Goal: Task Accomplishment & Management: Complete application form

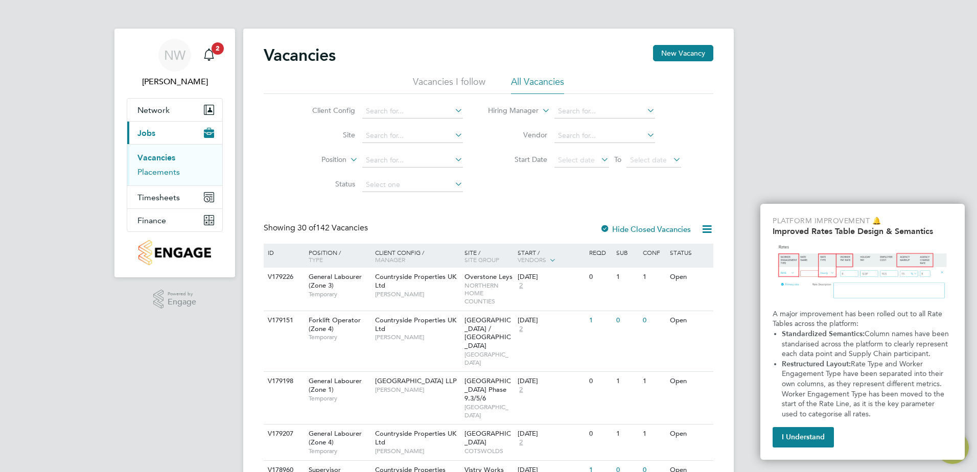
click at [157, 174] on link "Placements" at bounding box center [158, 172] width 42 height 10
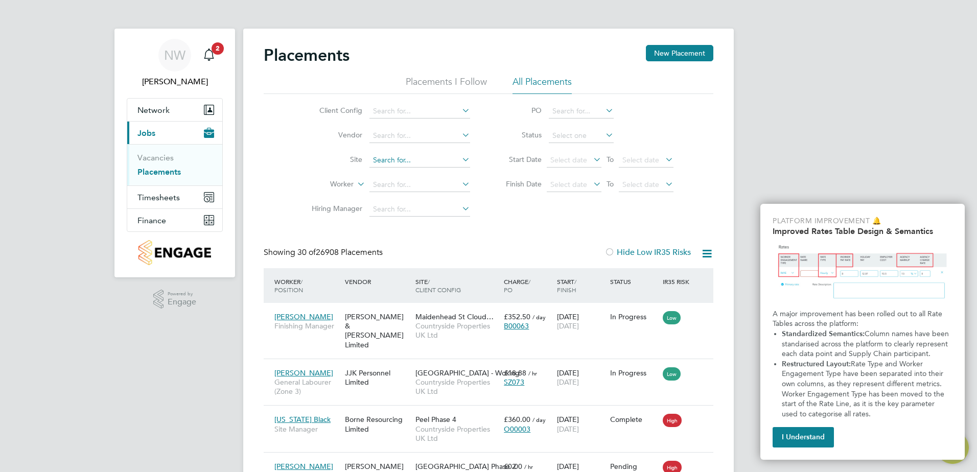
click at [389, 162] on input at bounding box center [419, 160] width 101 height 14
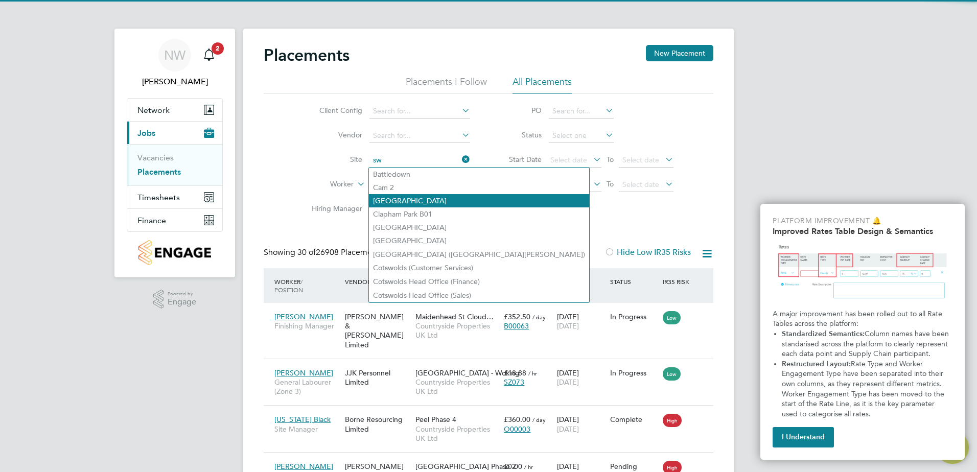
type input "s"
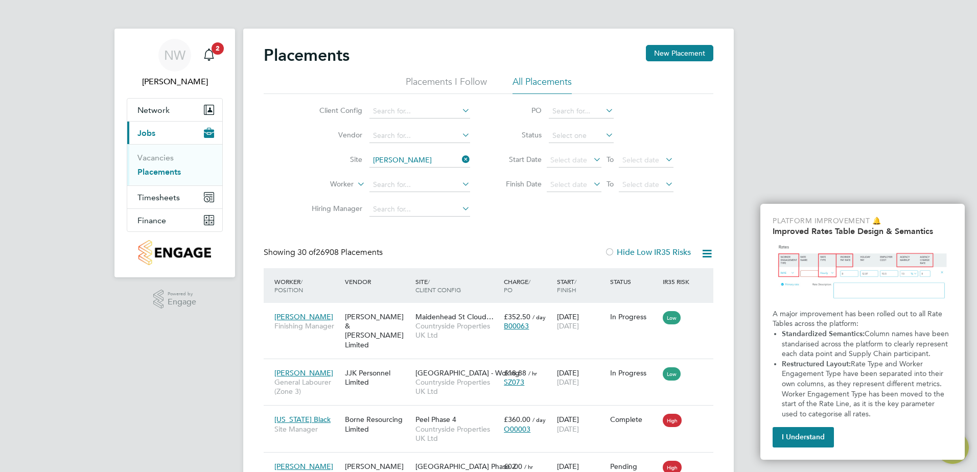
click at [401, 183] on b "[PERSON_NAME]" at bounding box center [402, 187] width 59 height 9
type input "[PERSON_NAME][GEOGRAPHIC_DATA]"
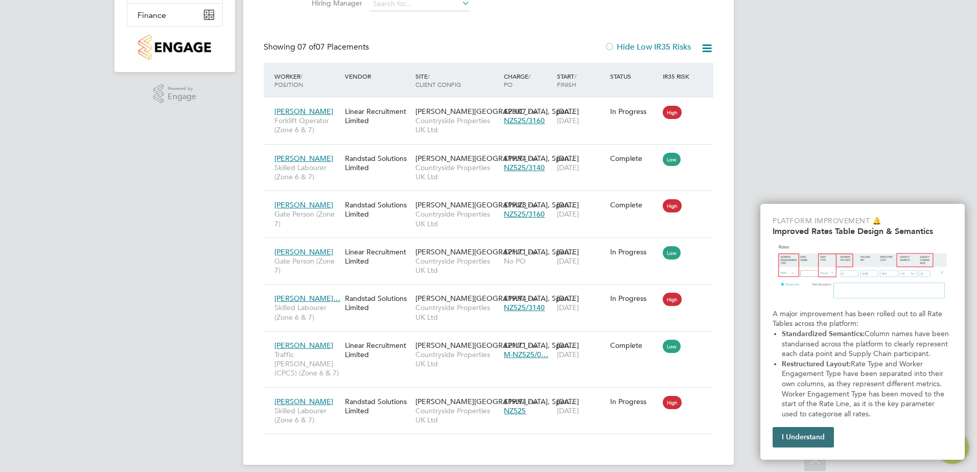
click at [796, 435] on button "I Understand" at bounding box center [802, 437] width 61 height 20
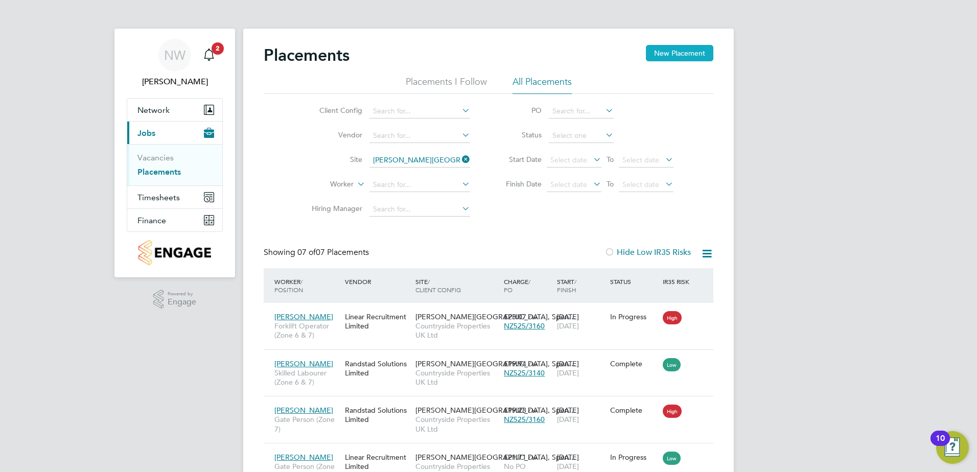
click at [682, 52] on button "New Placement" at bounding box center [679, 53] width 67 height 16
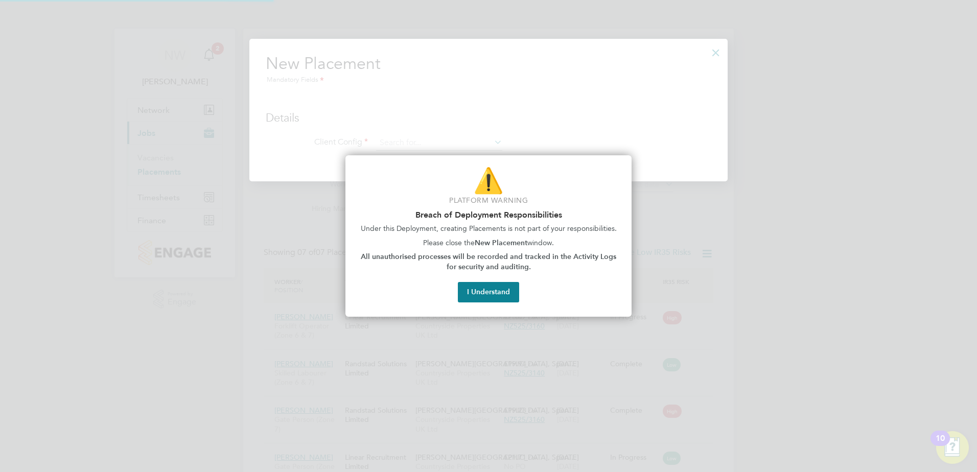
scroll to position [144, 479]
click at [484, 292] on button "I Understand" at bounding box center [488, 292] width 61 height 20
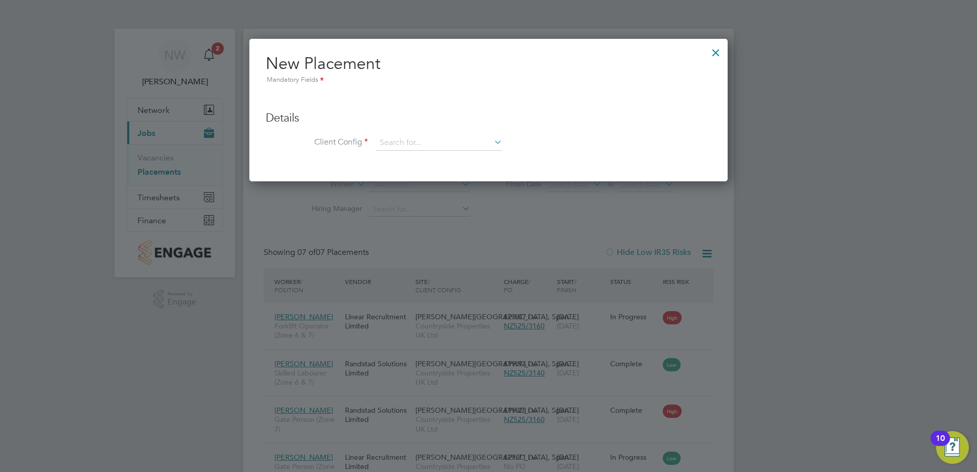
click at [715, 53] on div at bounding box center [715, 50] width 18 height 18
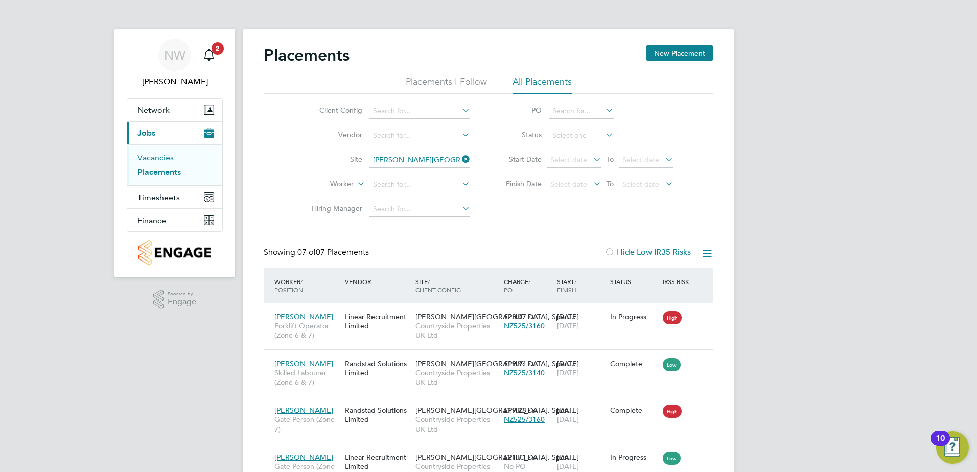
click at [156, 156] on link "Vacancies" at bounding box center [155, 158] width 36 height 10
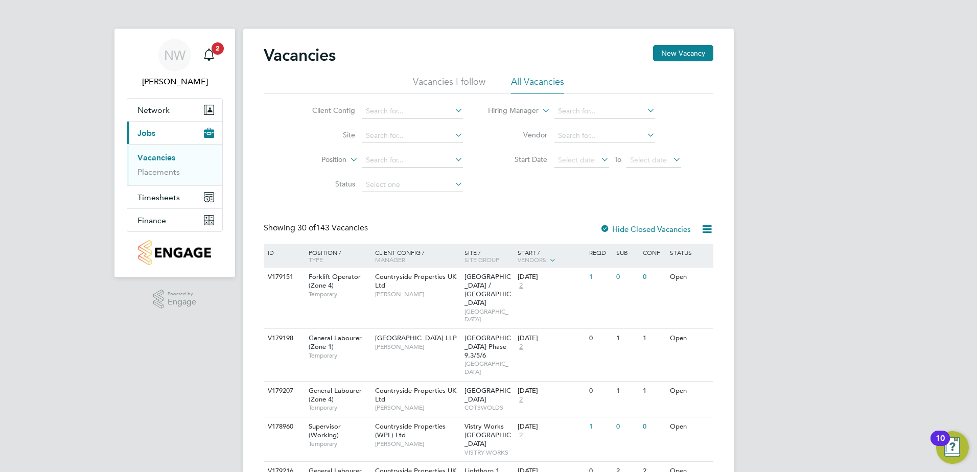
click at [453, 113] on icon at bounding box center [453, 110] width 0 height 14
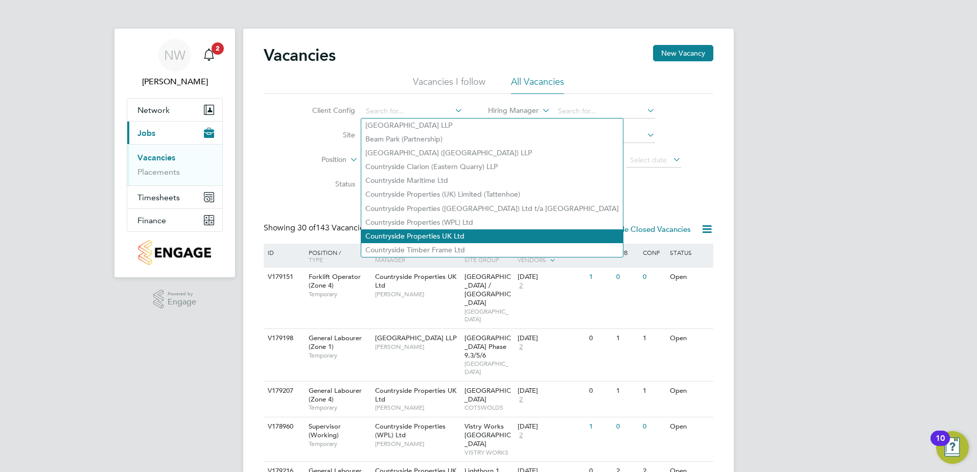
click at [420, 232] on li "Countryside Properties UK Ltd" at bounding box center [492, 236] width 262 height 14
type input "Countryside Properties UK Ltd"
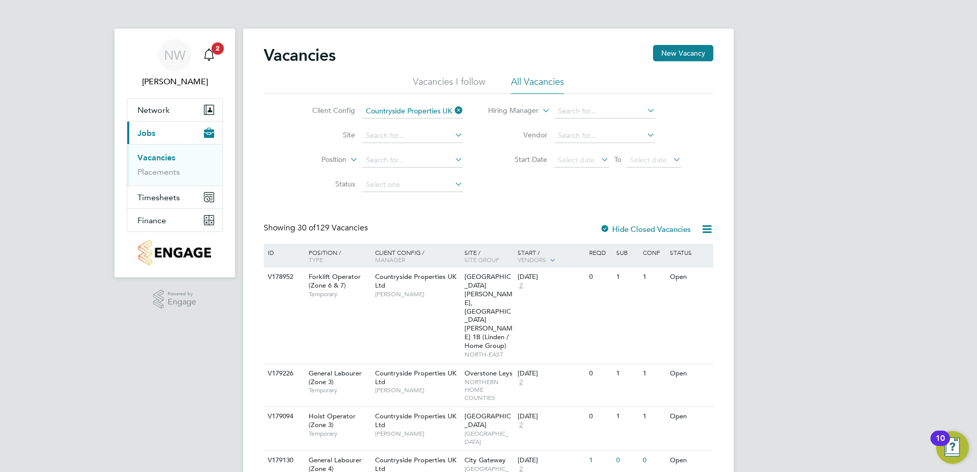
click at [453, 137] on icon at bounding box center [453, 135] width 0 height 14
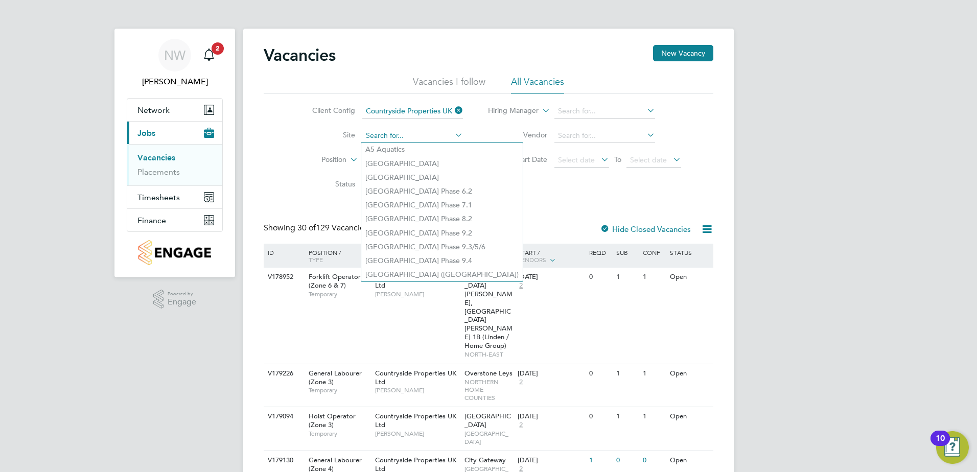
click at [430, 134] on input at bounding box center [412, 136] width 101 height 14
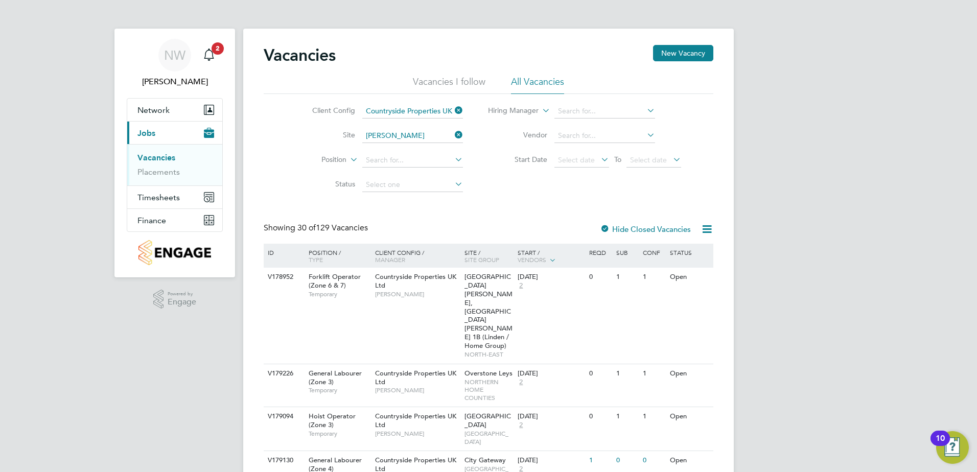
click at [376, 163] on b "[PERSON_NAME]" at bounding box center [394, 163] width 59 height 9
type input "[PERSON_NAME][GEOGRAPHIC_DATA]"
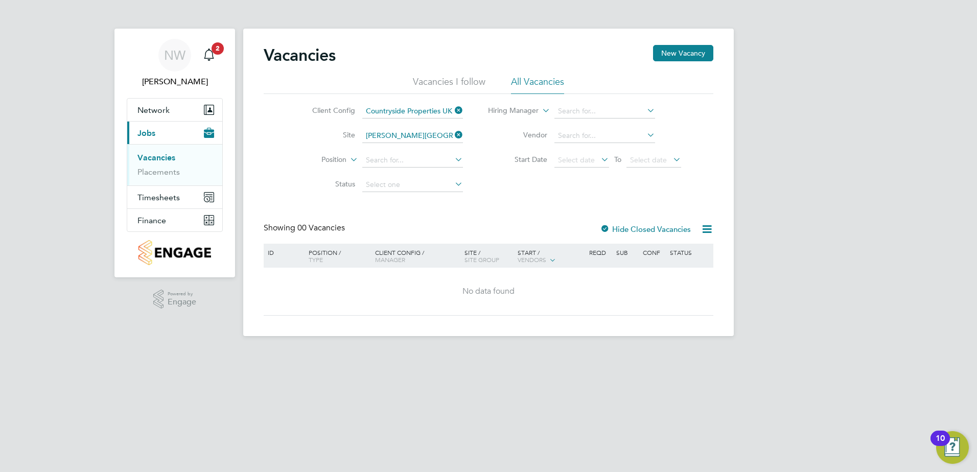
click at [453, 156] on icon at bounding box center [453, 159] width 0 height 14
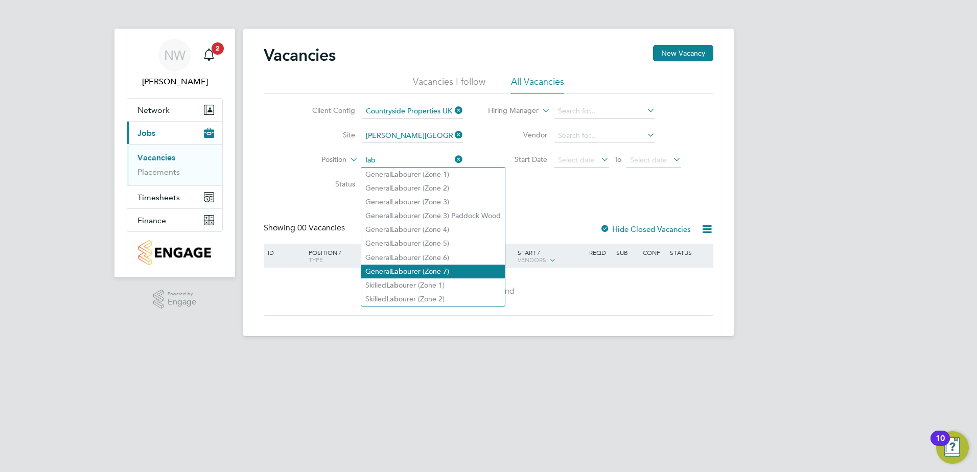
type input "lab"
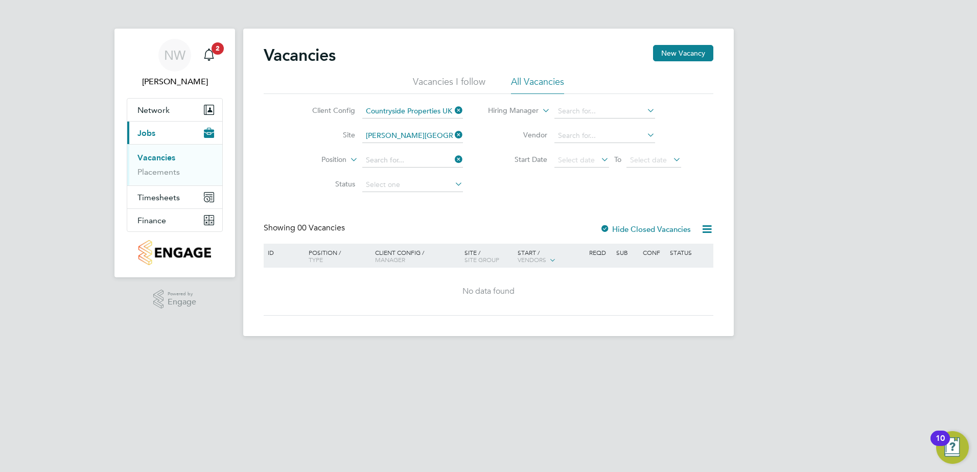
click at [406, 265] on li "General Lab ourer (Zone 7)" at bounding box center [433, 272] width 144 height 14
type input "General Labourer (Zone 7)"
click at [453, 186] on icon at bounding box center [453, 184] width 0 height 14
click at [453, 183] on icon at bounding box center [453, 184] width 0 height 14
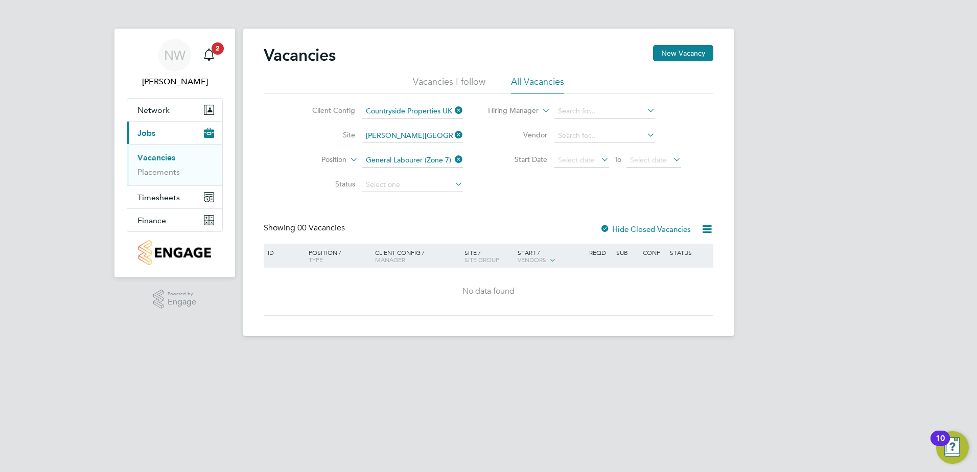
click at [645, 109] on icon at bounding box center [645, 110] width 0 height 14
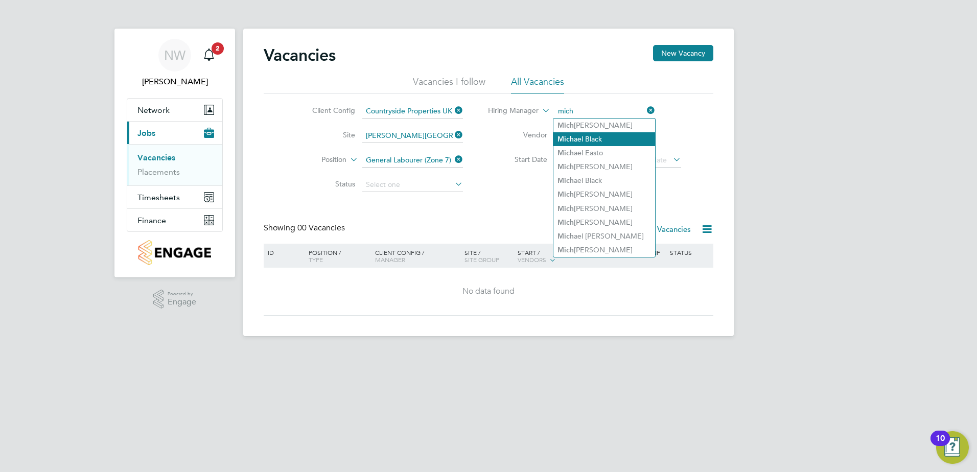
type input "mich"
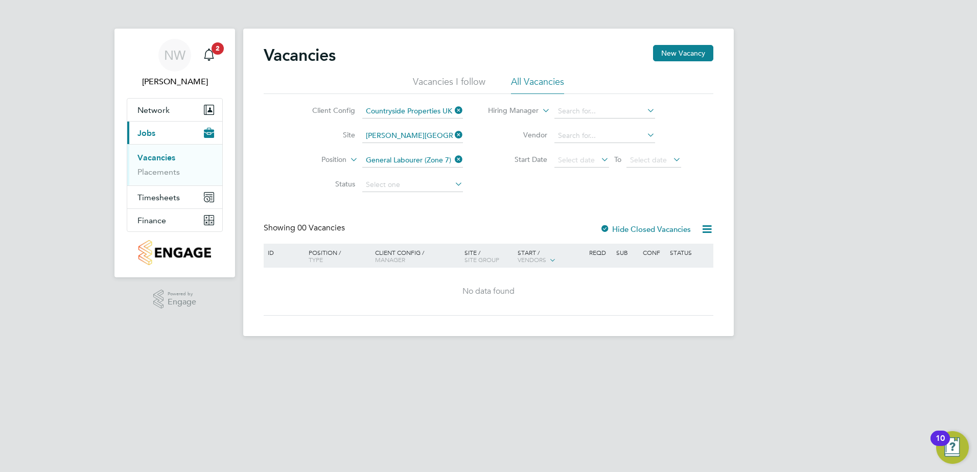
click at [586, 135] on div "Vacancies New Vacancy Vacancies I follow All Vacancies Client Config Countrysid…" at bounding box center [488, 182] width 490 height 307
click at [645, 108] on icon at bounding box center [645, 110] width 0 height 14
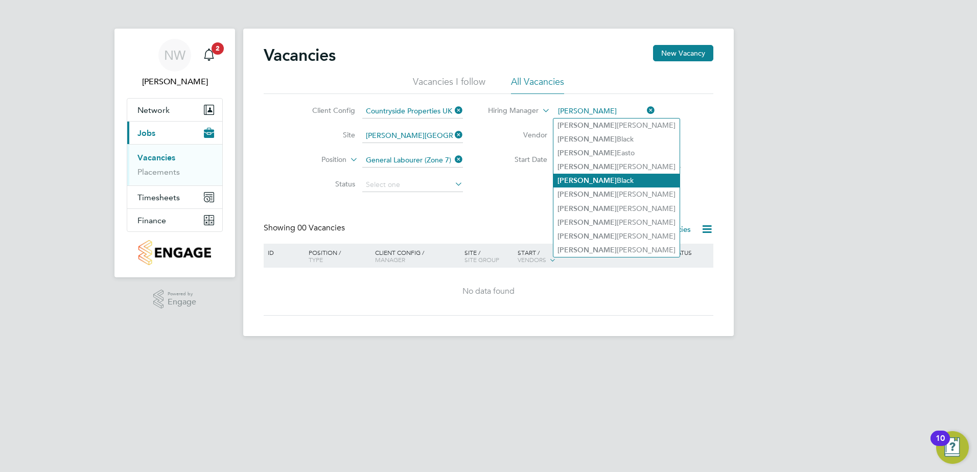
type input "[PERSON_NAME]"
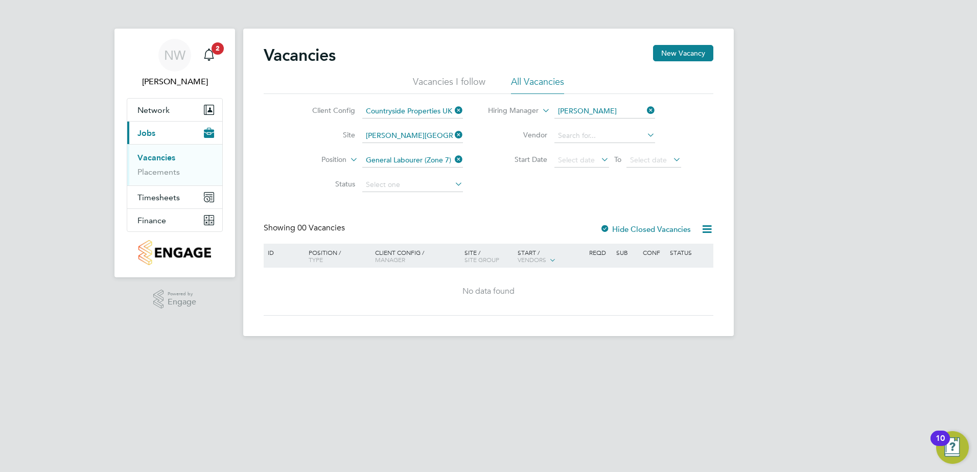
click at [597, 179] on div "Vacancies New Vacancy Vacancies I follow All Vacancies Client Config Countrysid…" at bounding box center [488, 182] width 490 height 307
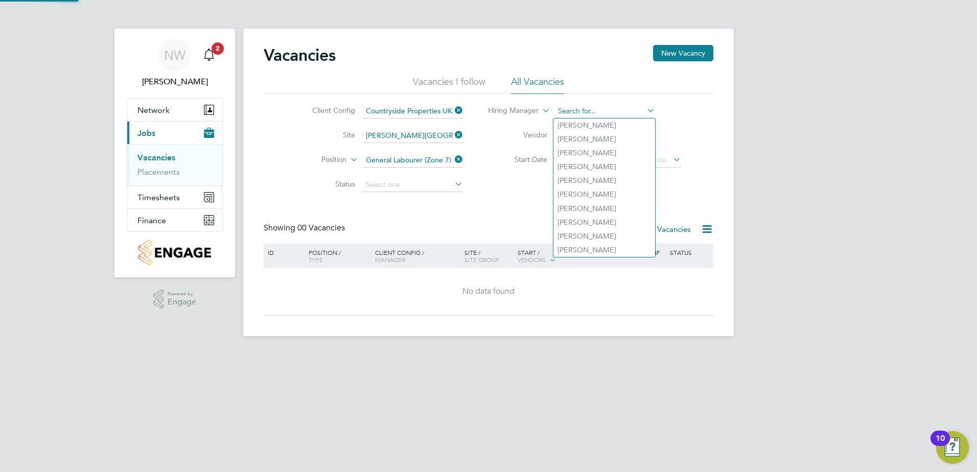
click at [588, 111] on input at bounding box center [604, 111] width 101 height 14
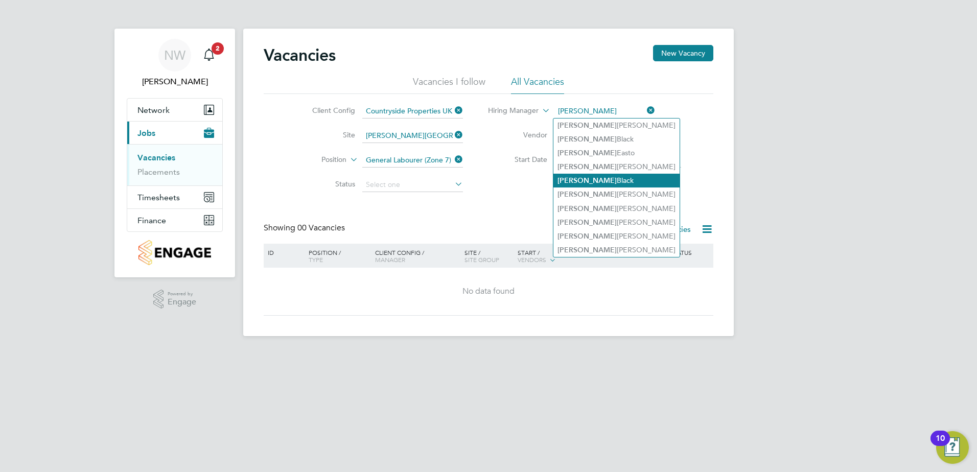
click at [575, 176] on b "[PERSON_NAME]" at bounding box center [586, 180] width 59 height 9
type input "[PERSON_NAME]"
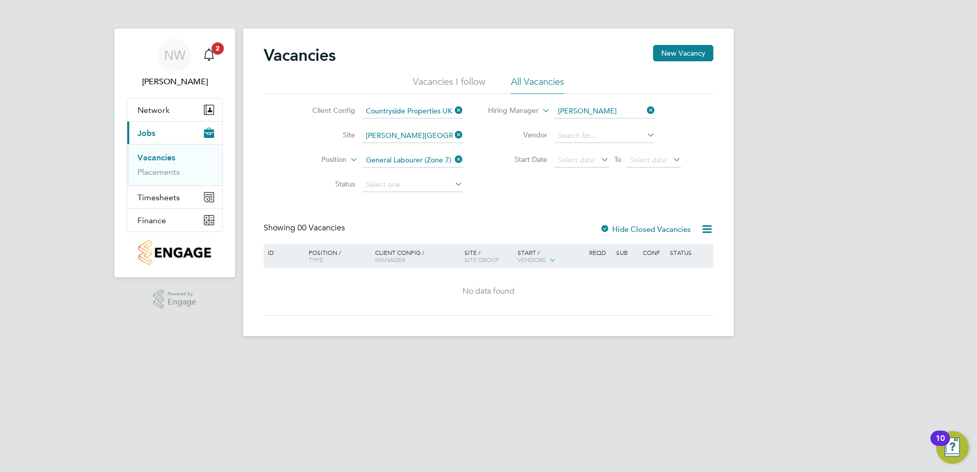
click at [645, 132] on icon at bounding box center [645, 135] width 0 height 14
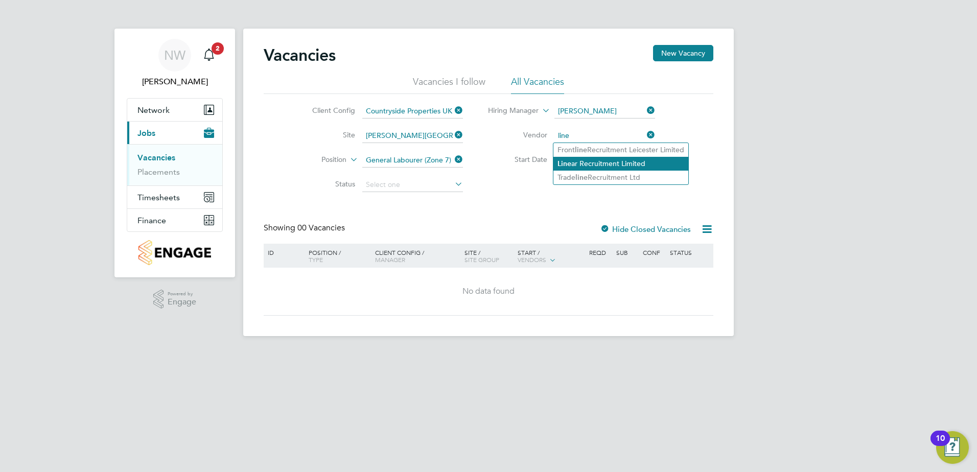
click at [598, 161] on li "Line ar Recruitment Limited" at bounding box center [620, 164] width 135 height 14
type input "Linear Recruitment Limited"
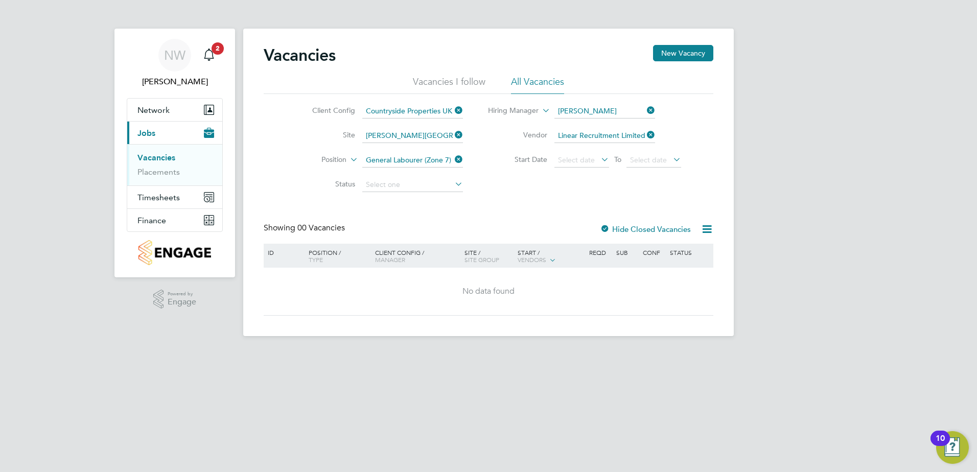
click at [599, 158] on icon at bounding box center [599, 159] width 0 height 14
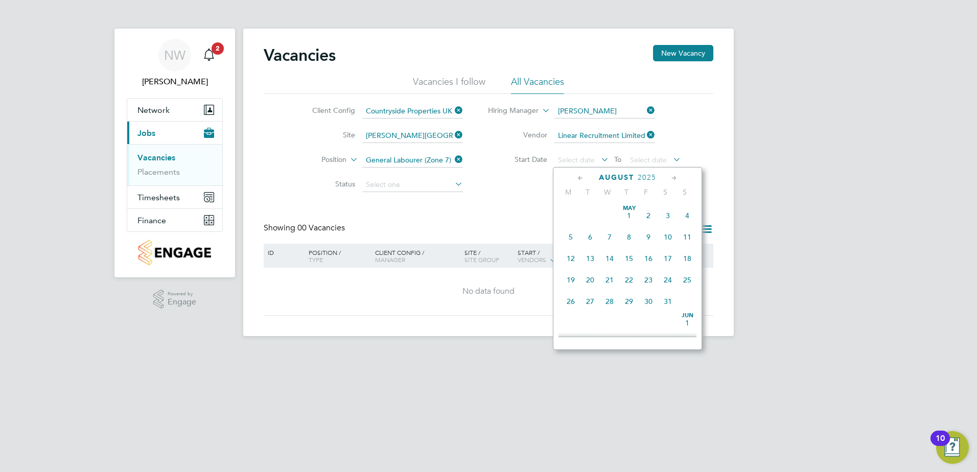
scroll to position [398, 0]
click at [588, 236] on span "19" at bounding box center [589, 226] width 19 height 19
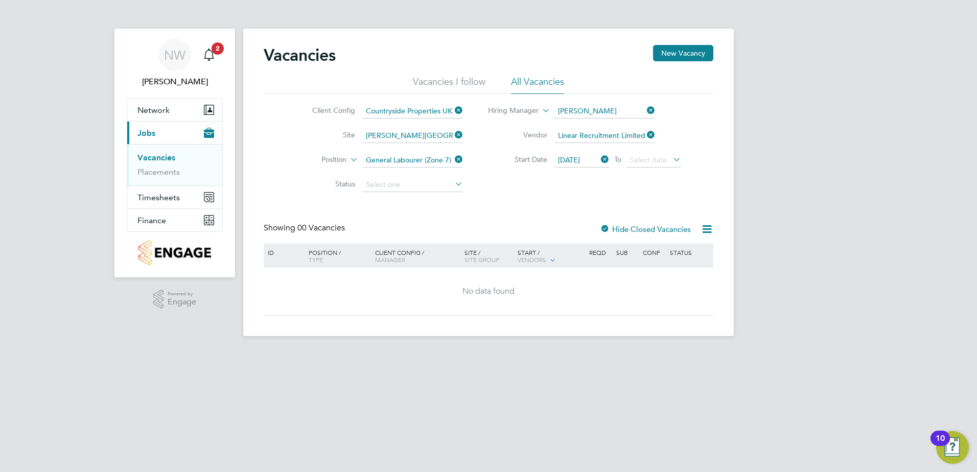
click at [671, 160] on icon at bounding box center [671, 159] width 0 height 14
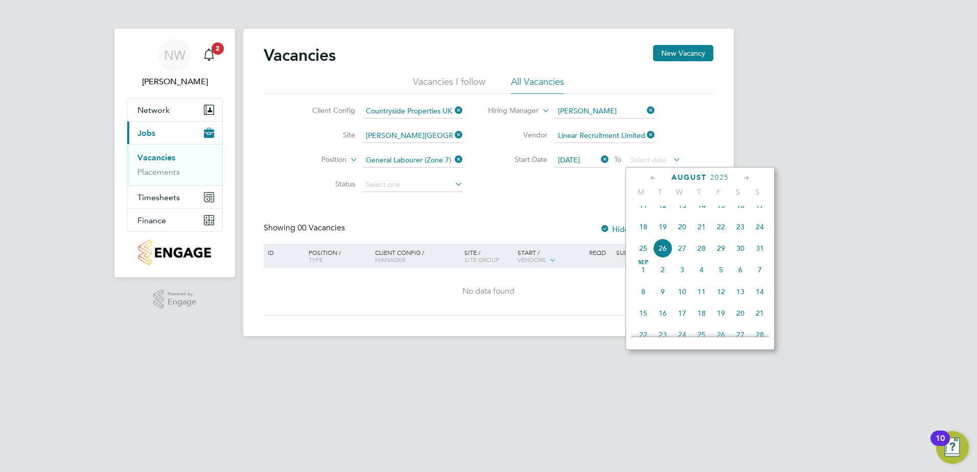
click at [759, 257] on span "31" at bounding box center [759, 248] width 19 height 19
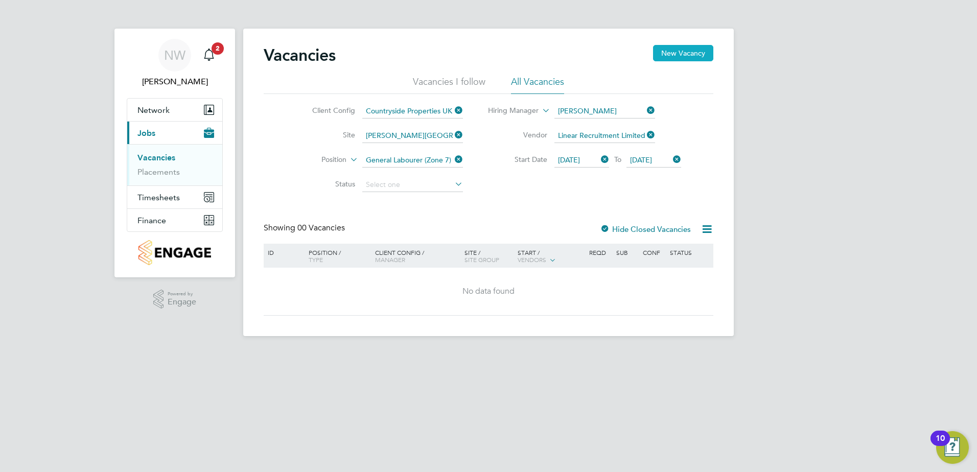
click at [682, 52] on button "New Vacancy" at bounding box center [683, 53] width 60 height 16
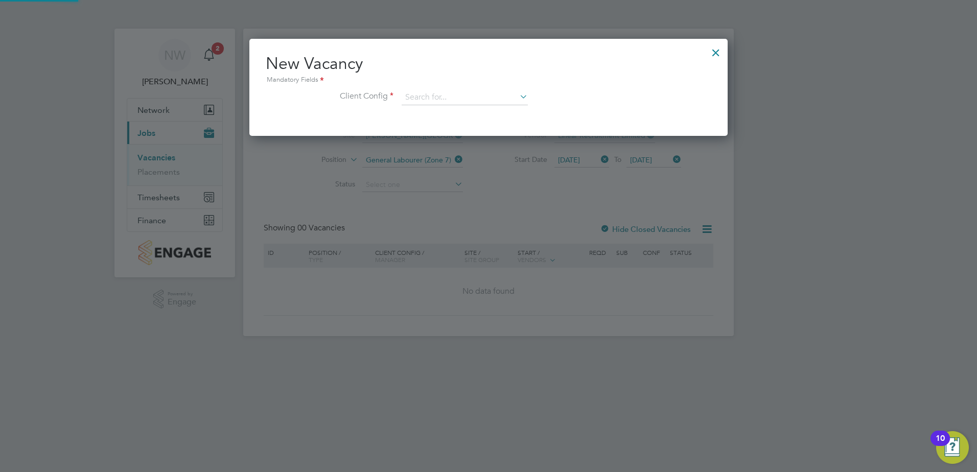
scroll to position [97, 479]
click at [517, 95] on icon at bounding box center [517, 96] width 0 height 14
click at [444, 218] on li "Countryside Properties UK Ltd" at bounding box center [532, 223] width 262 height 14
type input "Countryside Properties UK Ltd"
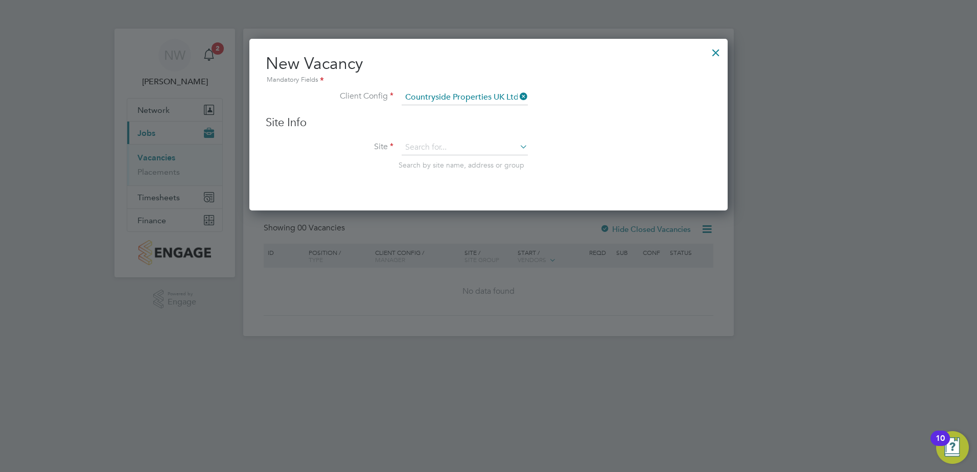
click at [517, 147] on icon at bounding box center [517, 146] width 0 height 14
click at [466, 160] on li "[PERSON_NAME][GEOGRAPHIC_DATA]" at bounding box center [482, 162] width 162 height 14
type input "[PERSON_NAME][GEOGRAPHIC_DATA]"
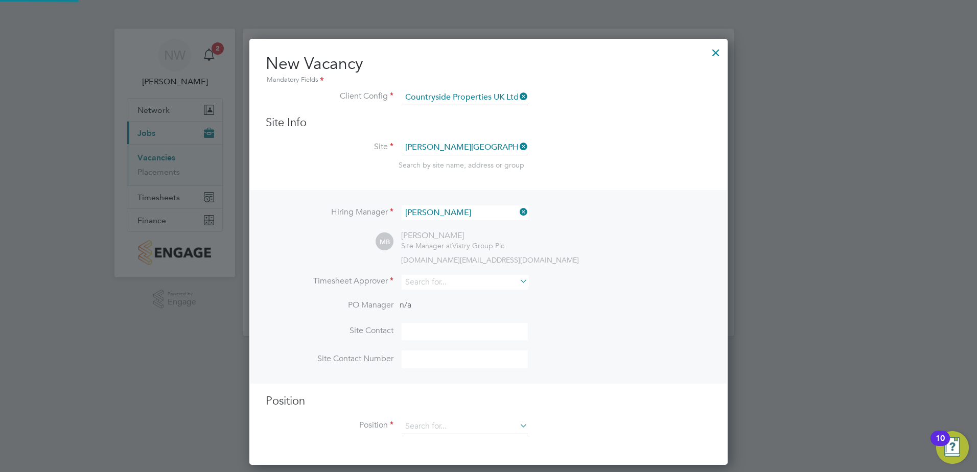
scroll to position [427, 479]
click at [517, 280] on icon at bounding box center [517, 281] width 0 height 14
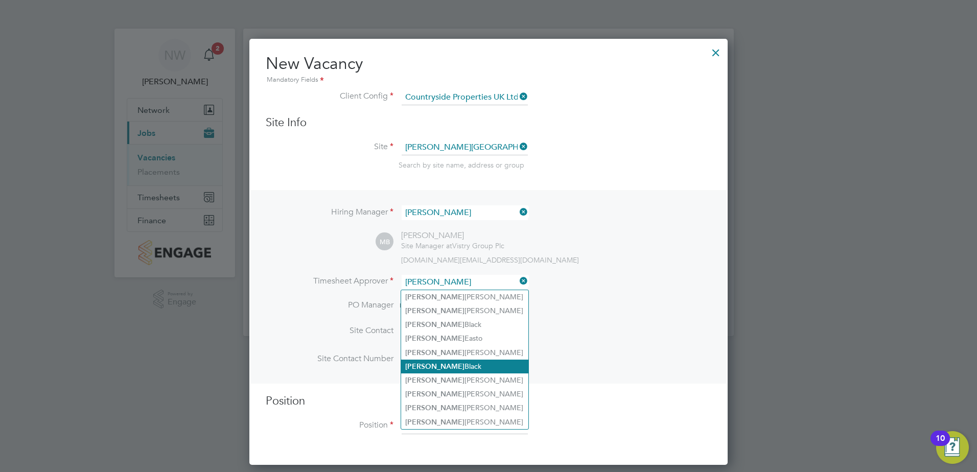
click at [472, 361] on li "[PERSON_NAME]" at bounding box center [464, 367] width 127 height 14
type input "[PERSON_NAME]"
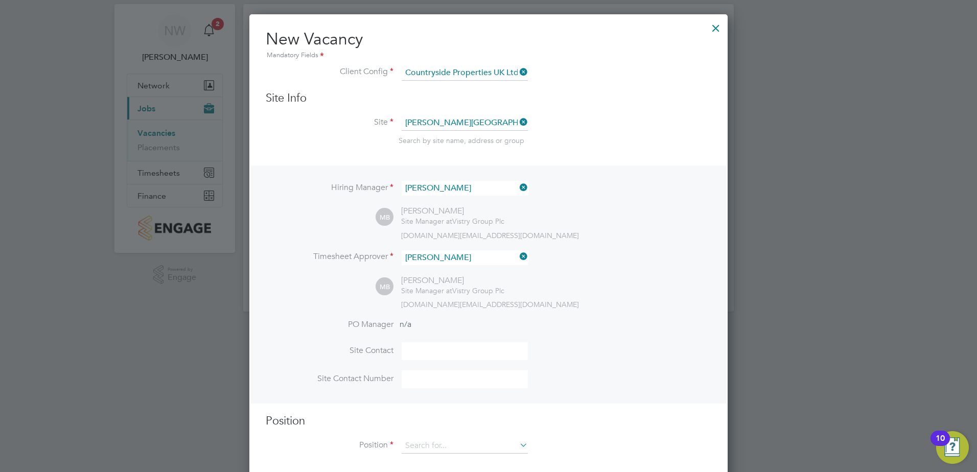
scroll to position [38, 0]
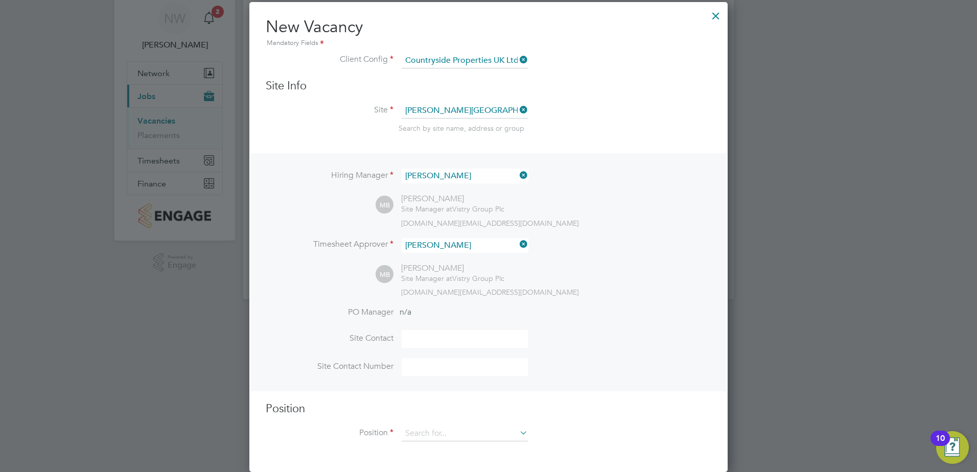
click at [517, 432] on icon at bounding box center [517, 432] width 0 height 14
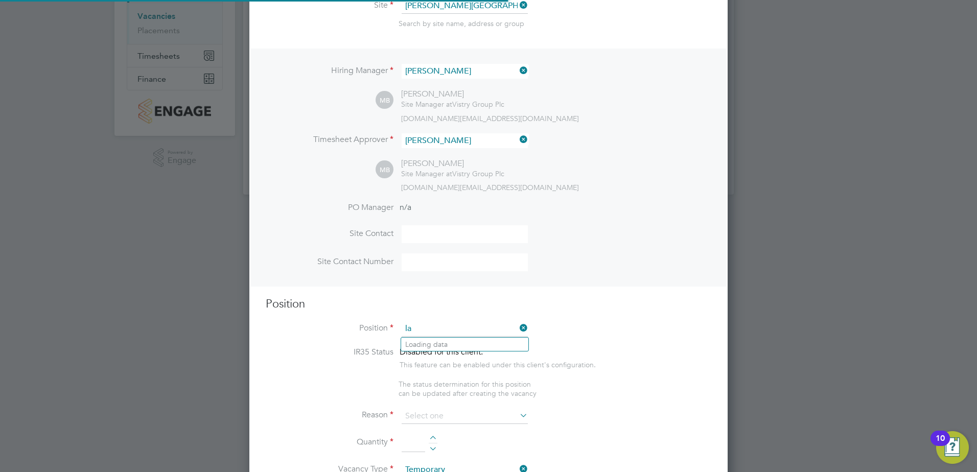
scroll to position [1472, 479]
click at [472, 426] on li "General Labou rer (Zone 7)" at bounding box center [464, 428] width 127 height 14
type input "General Labourer (Zone 7)"
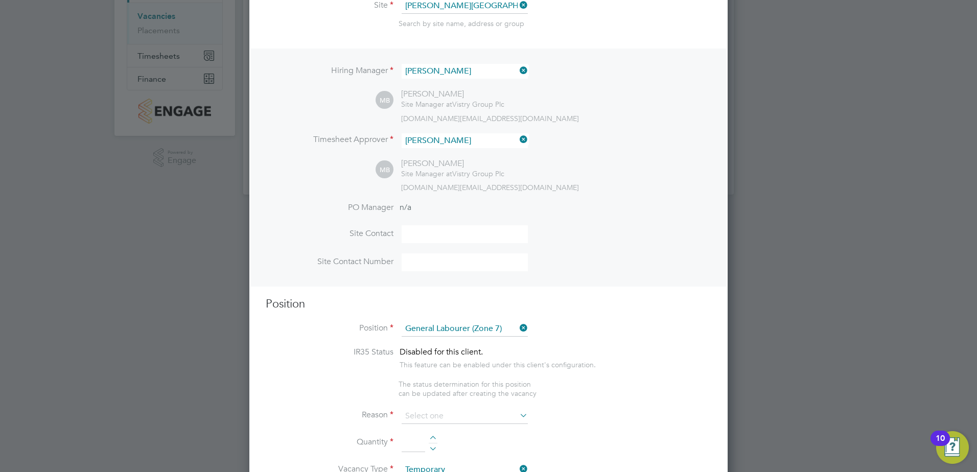
type textarea "• General labouring duties • Supporting the trades on site • Moving materials a…"
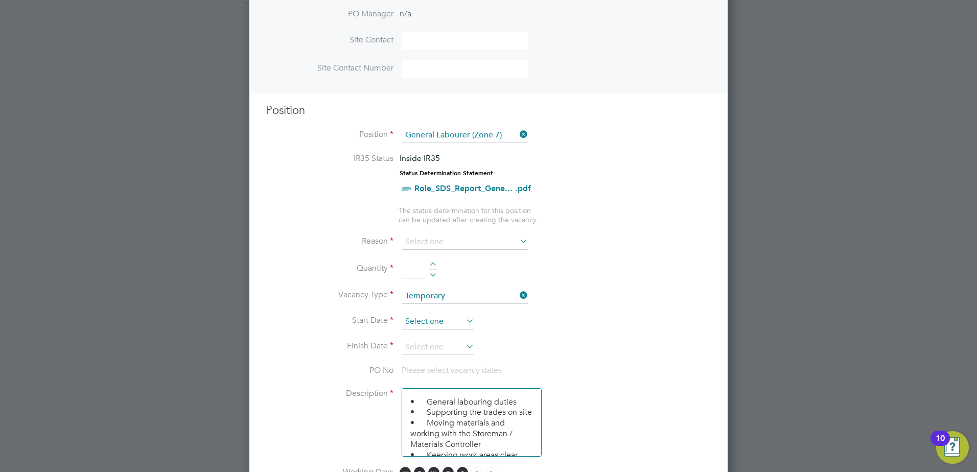
scroll to position [346, 0]
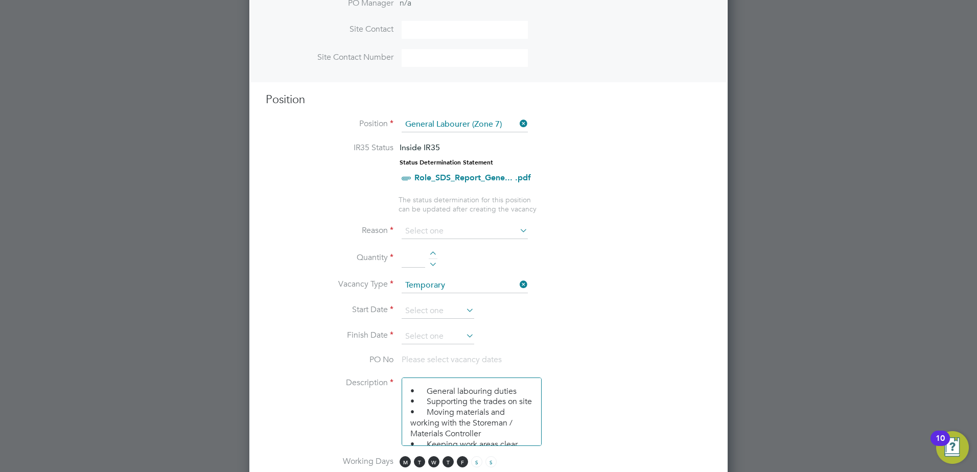
click at [517, 228] on icon at bounding box center [517, 230] width 0 height 14
click at [517, 230] on icon at bounding box center [517, 230] width 0 height 14
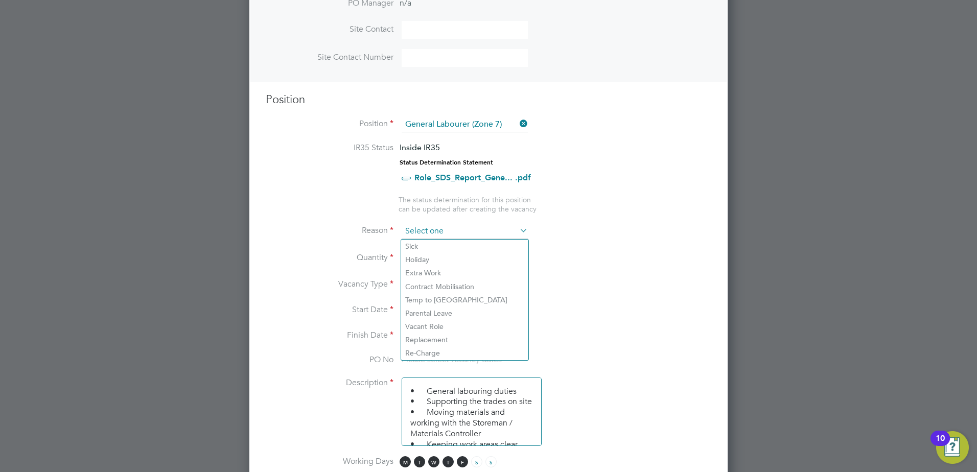
click at [435, 229] on input at bounding box center [464, 231] width 126 height 15
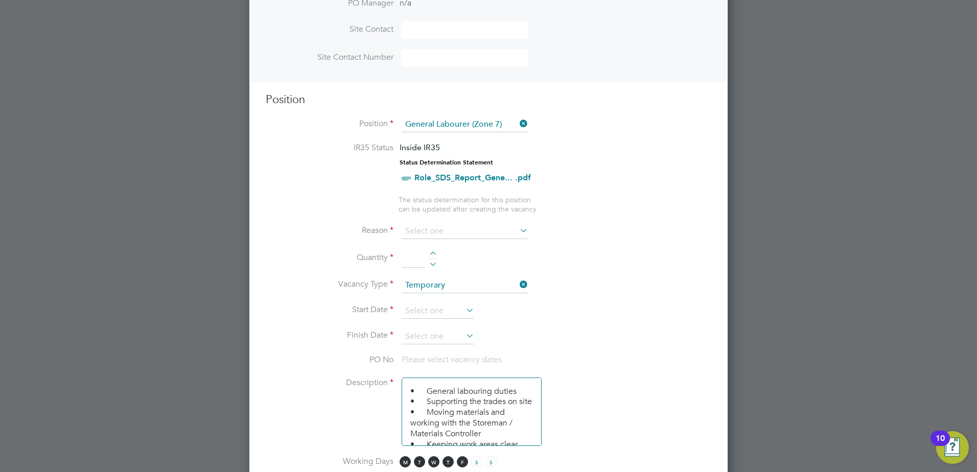
click at [432, 257] on li "Holiday" at bounding box center [464, 259] width 127 height 13
type input "Holiday"
click at [432, 251] on li "Quantity" at bounding box center [488, 263] width 445 height 29
click at [410, 255] on input at bounding box center [412, 258] width 23 height 18
type input "1"
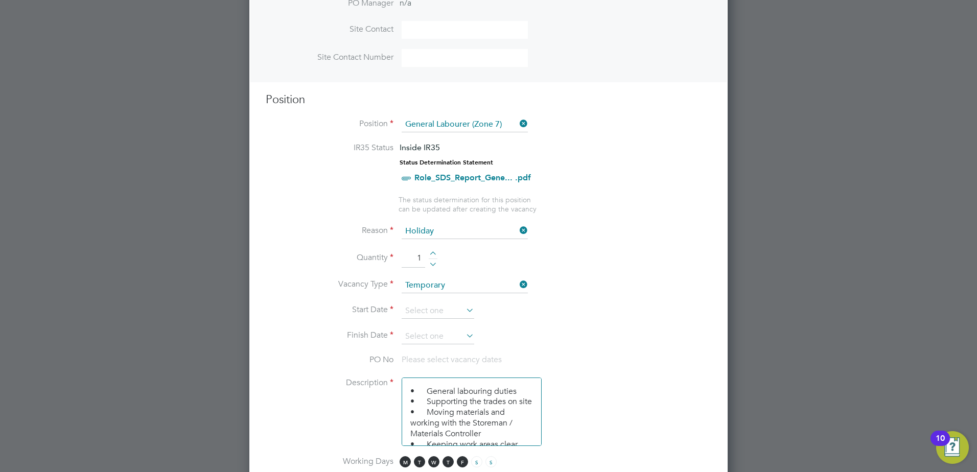
click at [464, 306] on icon at bounding box center [464, 310] width 0 height 14
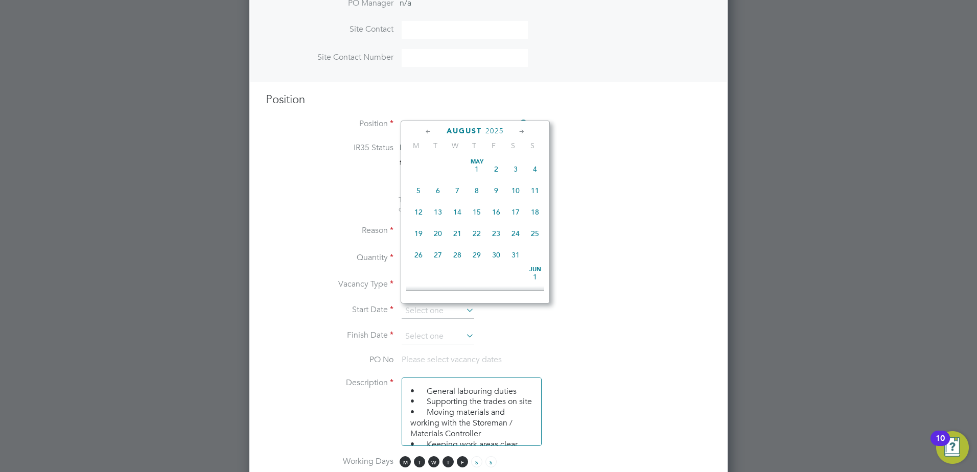
scroll to position [398, 0]
click at [439, 188] on span "19" at bounding box center [437, 180] width 19 height 19
type input "[DATE]"
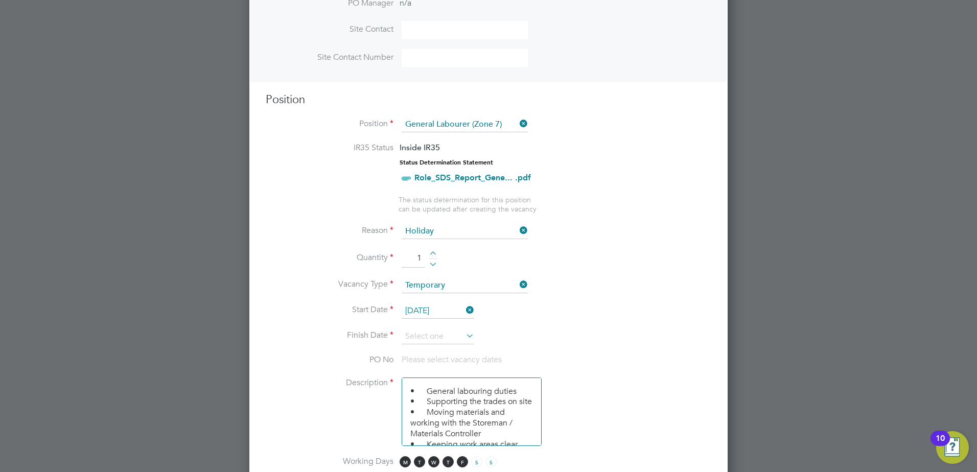
click at [464, 334] on icon at bounding box center [464, 335] width 0 height 14
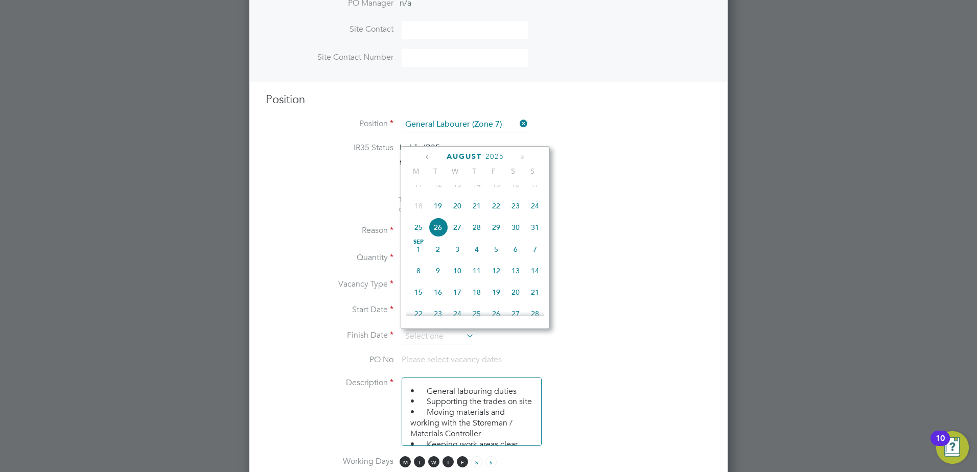
click at [537, 233] on span "31" at bounding box center [534, 227] width 19 height 19
type input "[DATE]"
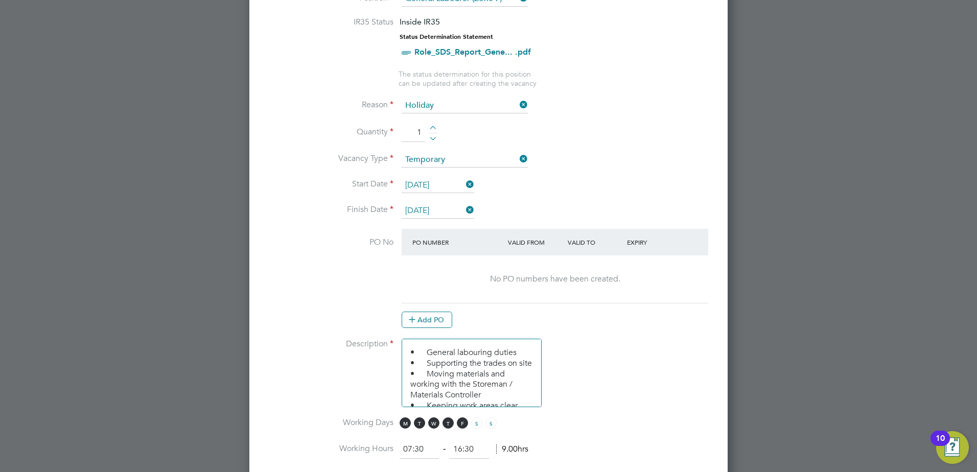
scroll to position [499, 0]
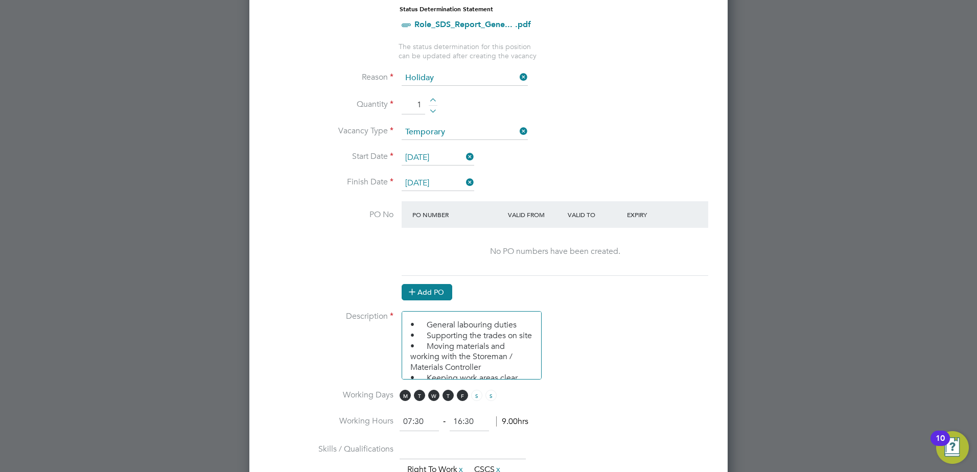
click at [430, 293] on button "Add PO" at bounding box center [426, 292] width 51 height 16
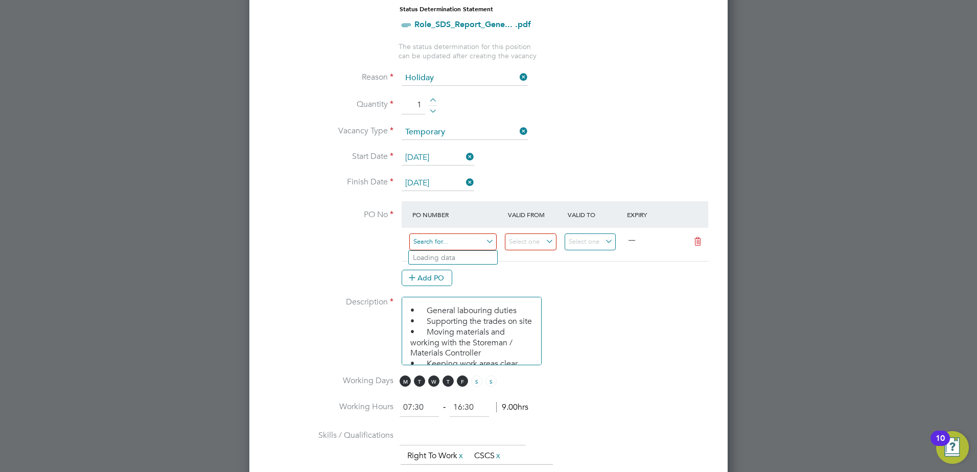
click at [458, 242] on input at bounding box center [452, 241] width 87 height 17
type input "s-nz525/"
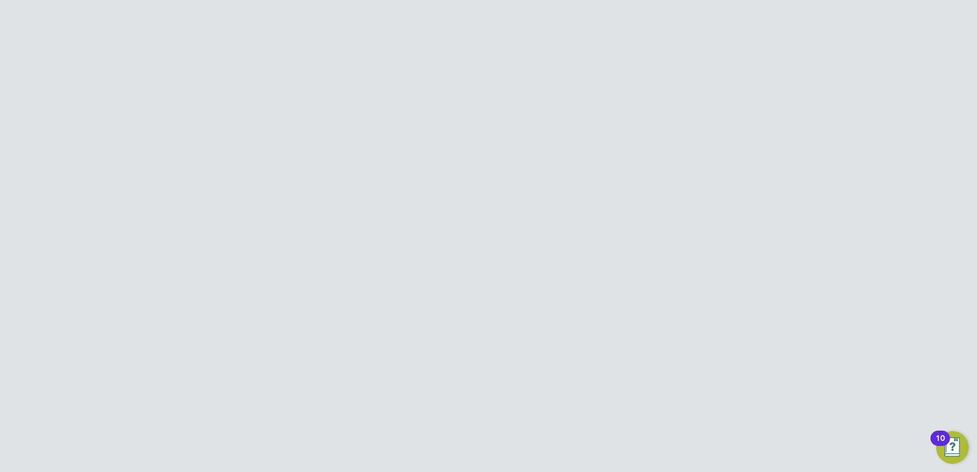
scroll to position [0, 0]
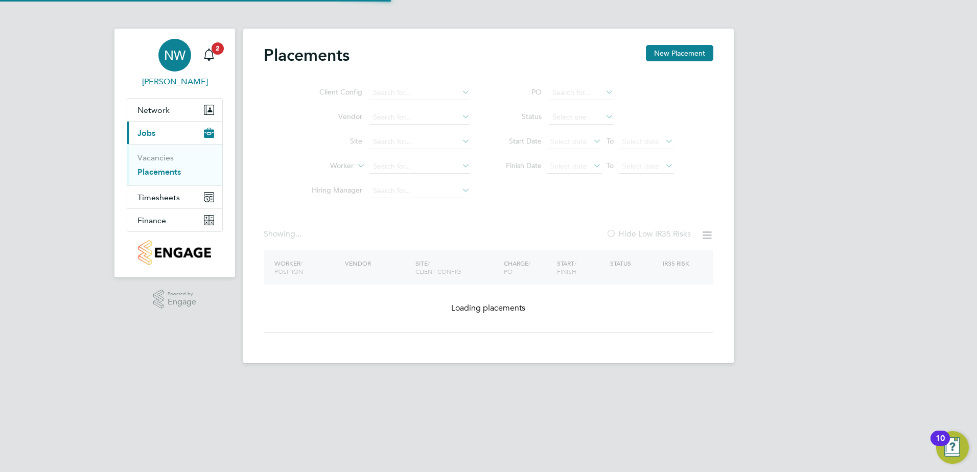
type input "[PERSON_NAME][GEOGRAPHIC_DATA]"
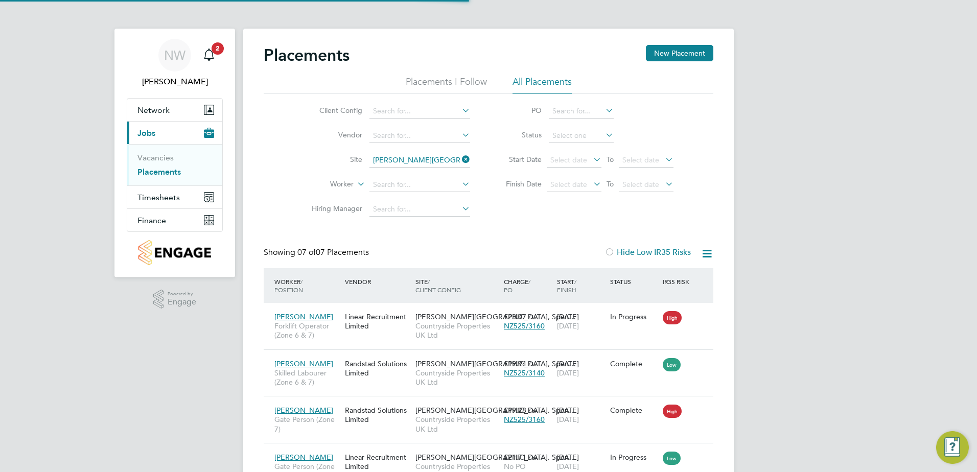
scroll to position [38, 89]
click at [211, 53] on icon "Main navigation" at bounding box center [209, 55] width 12 height 12
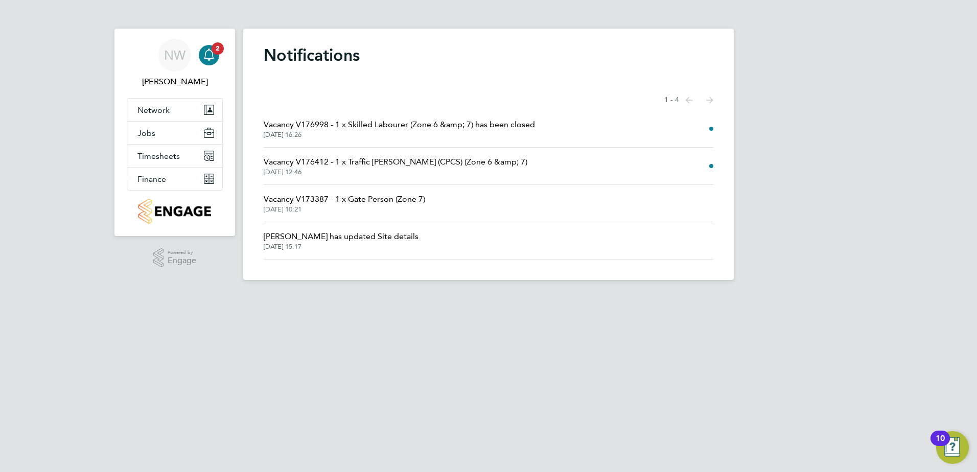
click at [291, 124] on span "Vacancy V176998 - 1 x Skilled Labourer (Zone 6 &amp; 7) has been closed" at bounding box center [399, 124] width 271 height 12
click at [148, 133] on span "Jobs" at bounding box center [146, 133] width 18 height 10
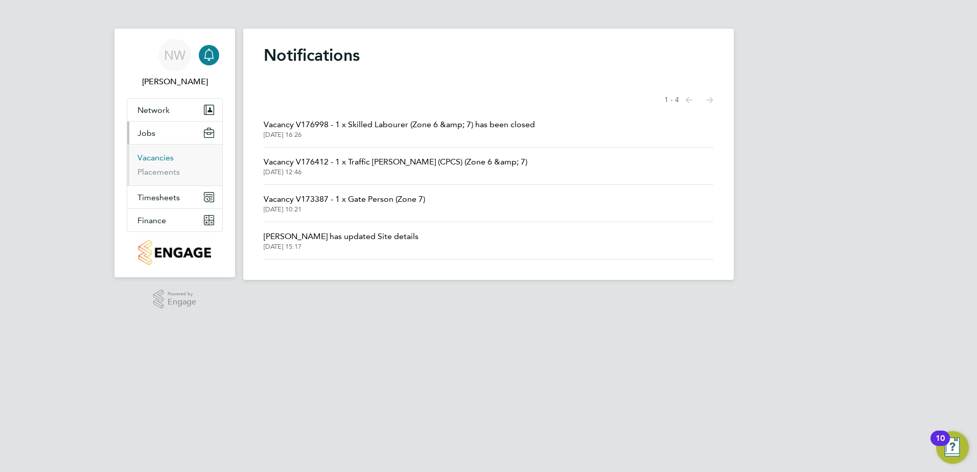
click at [158, 155] on link "Vacancies" at bounding box center [155, 158] width 36 height 10
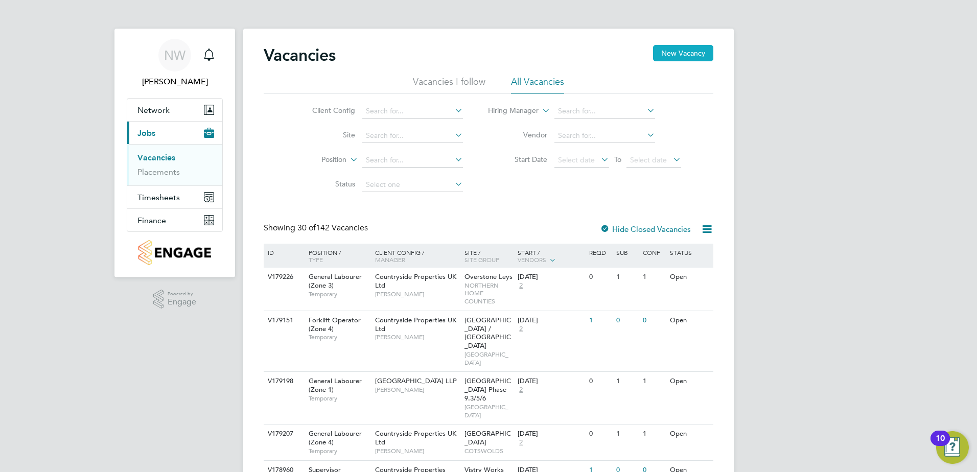
click at [678, 51] on button "New Vacancy" at bounding box center [683, 53] width 60 height 16
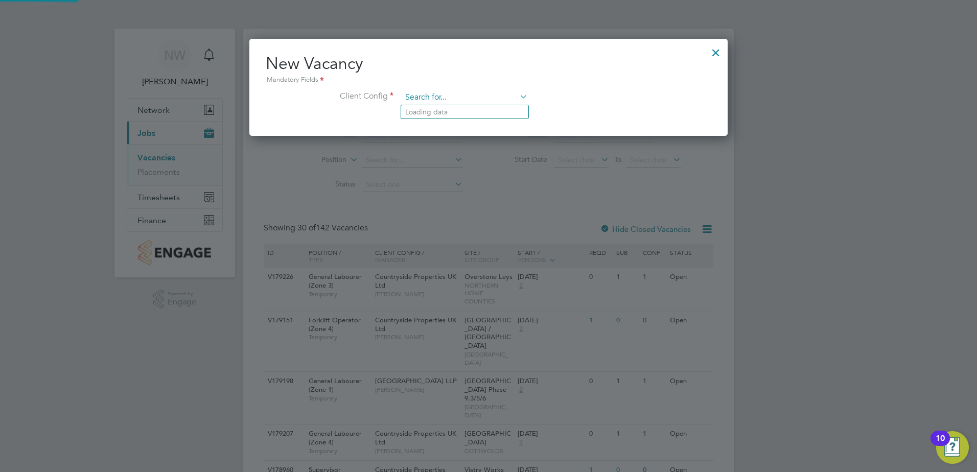
click at [447, 100] on input at bounding box center [464, 97] width 126 height 15
click at [422, 224] on li "Countryside Properties UK Ltd" at bounding box center [532, 223] width 262 height 14
type input "Countryside Properties UK Ltd"
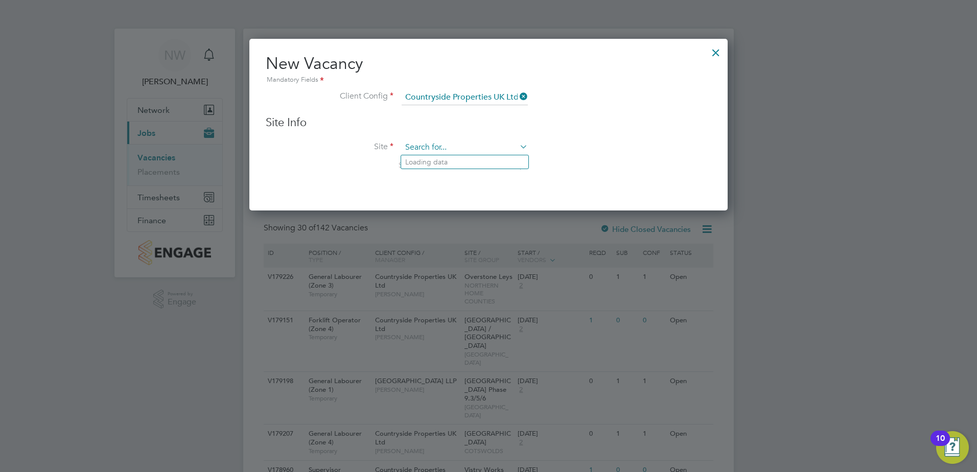
click at [438, 150] on input at bounding box center [464, 147] width 126 height 15
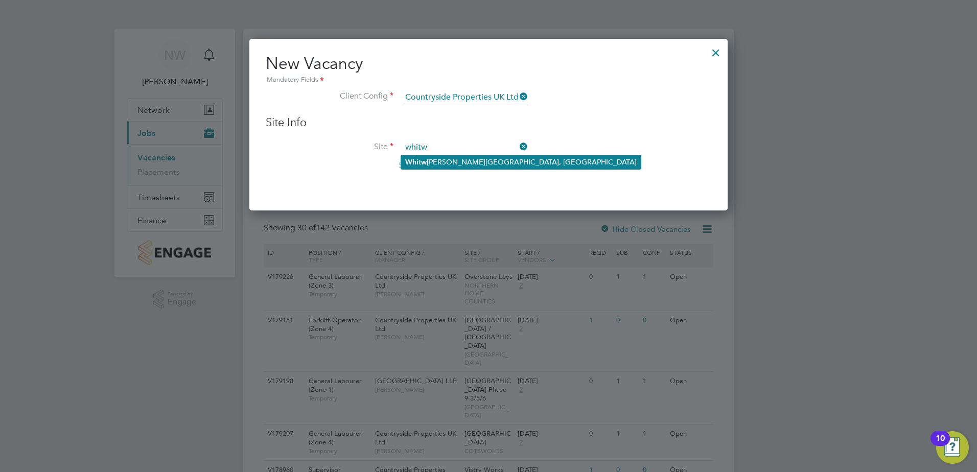
click at [436, 161] on li "Whitw [PERSON_NAME][GEOGRAPHIC_DATA], [GEOGRAPHIC_DATA]" at bounding box center [521, 162] width 240 height 14
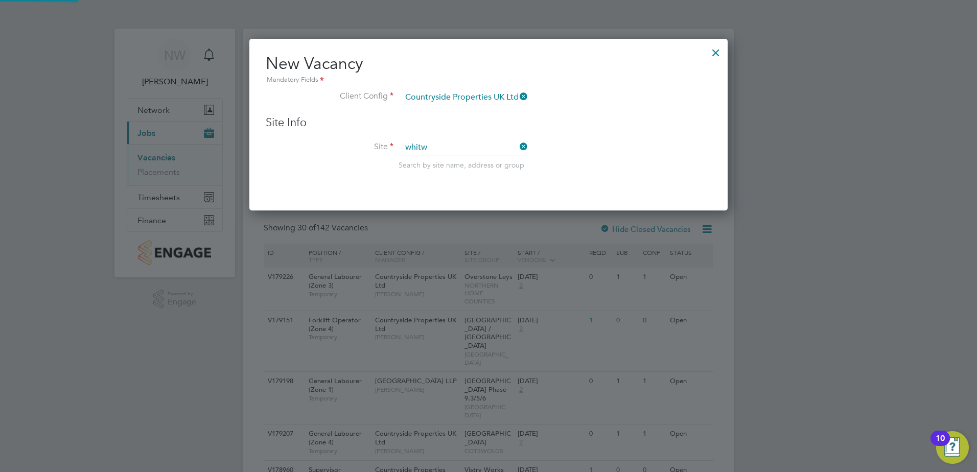
type input "[PERSON_NAME][GEOGRAPHIC_DATA]"
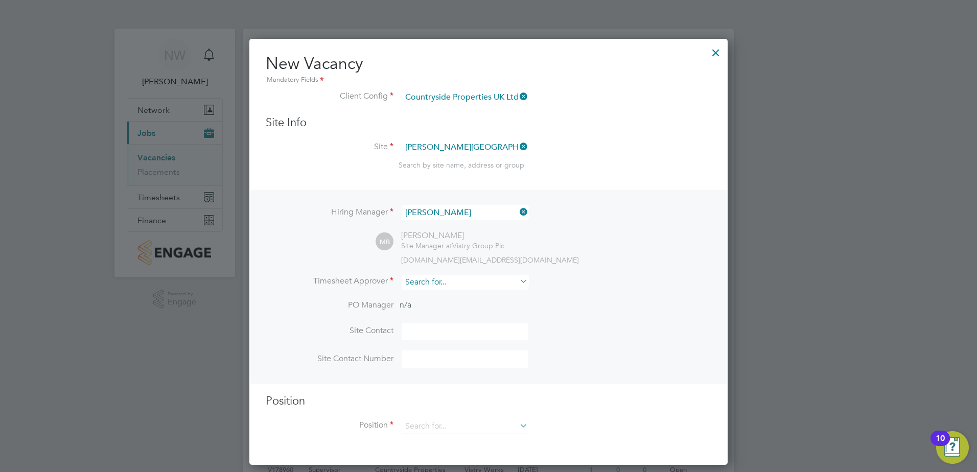
click at [454, 289] on input at bounding box center [464, 282] width 126 height 15
click at [445, 362] on li "[PERSON_NAME]" at bounding box center [464, 367] width 127 height 14
type input "[PERSON_NAME]"
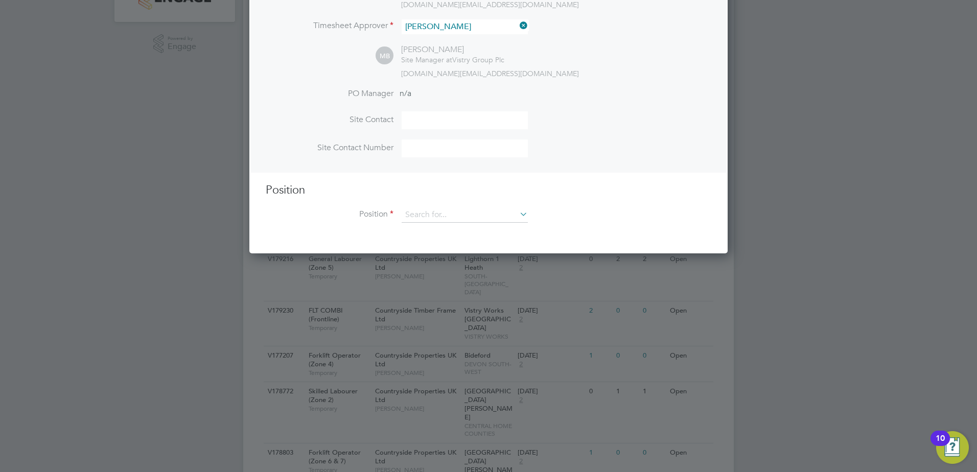
click at [517, 215] on icon at bounding box center [517, 214] width 0 height 14
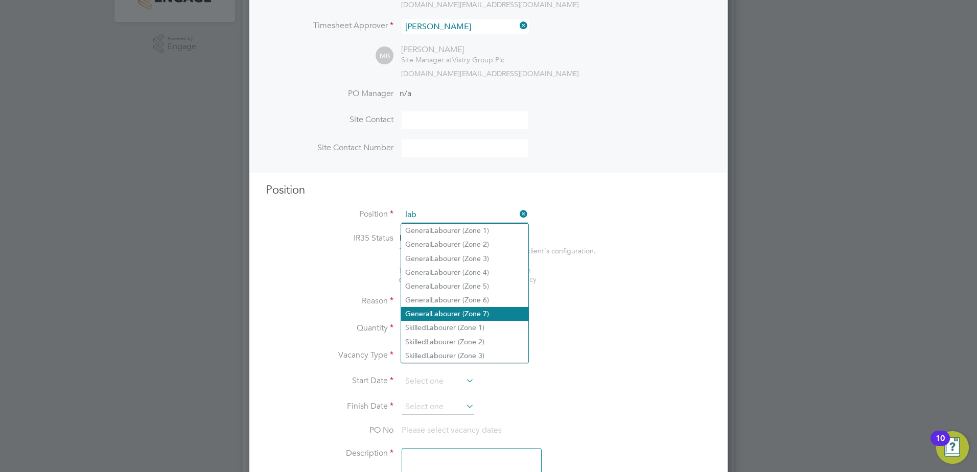
type input "lab"
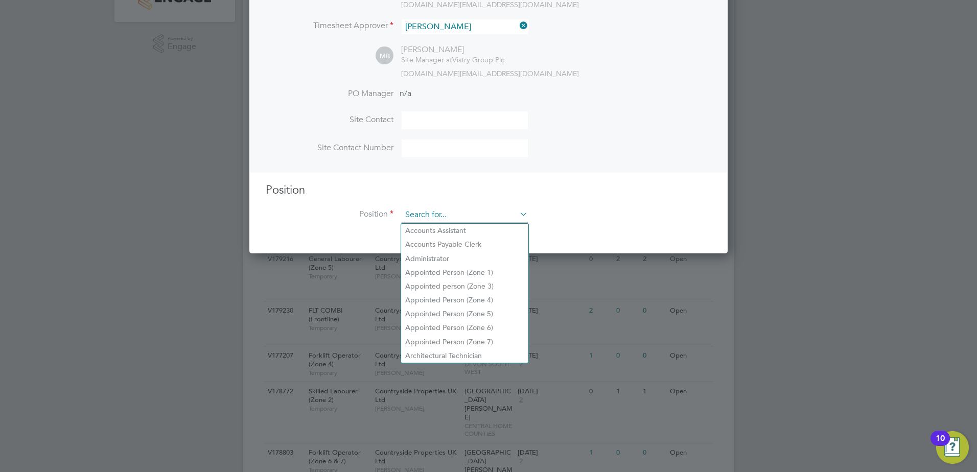
click at [429, 215] on input at bounding box center [464, 214] width 126 height 15
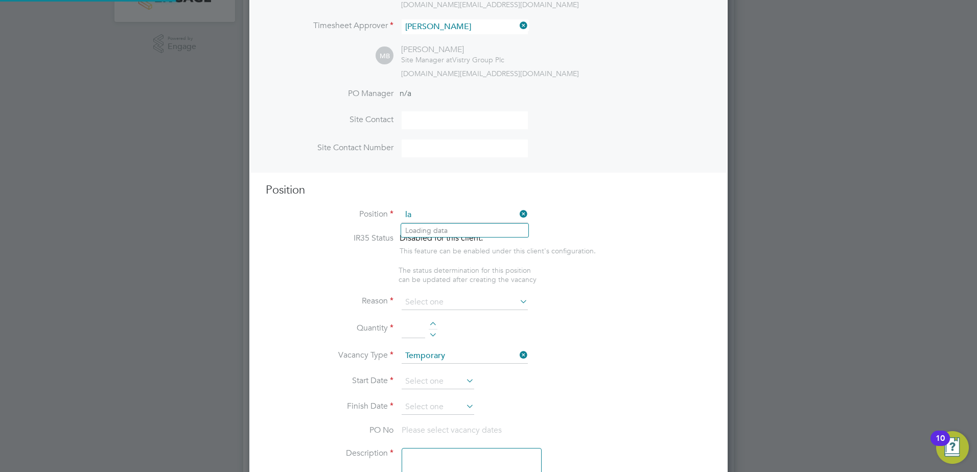
scroll to position [1472, 479]
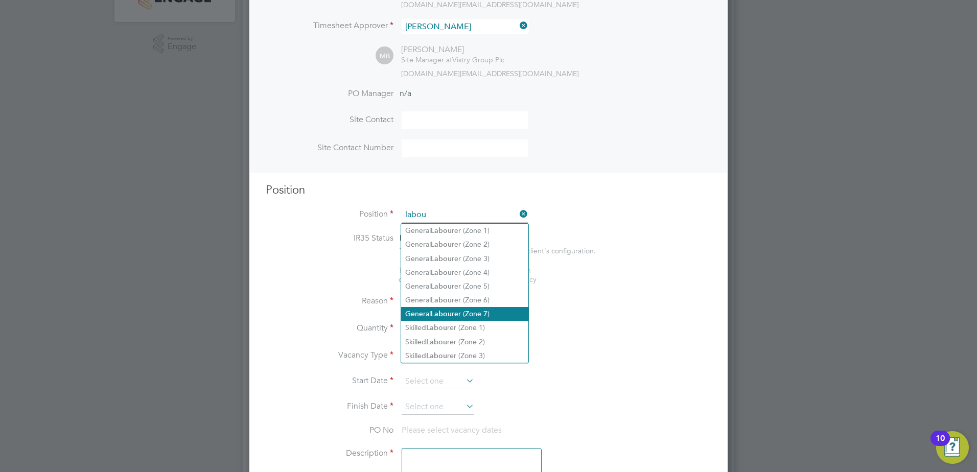
click at [462, 310] on li "General Labou rer (Zone 7)" at bounding box center [464, 314] width 127 height 14
type input "General Labourer (Zone 7)"
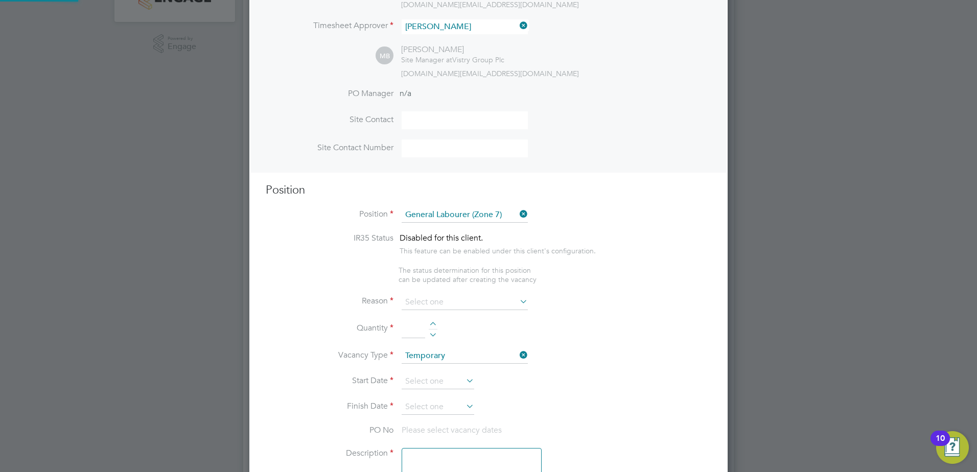
type textarea "• General labouring duties • Supporting the trades on site • Moving materials a…"
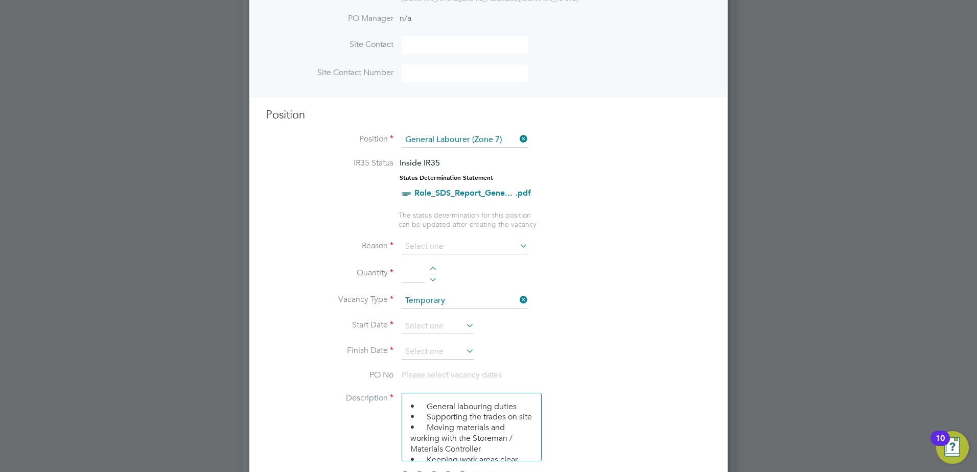
scroll to position [358, 0]
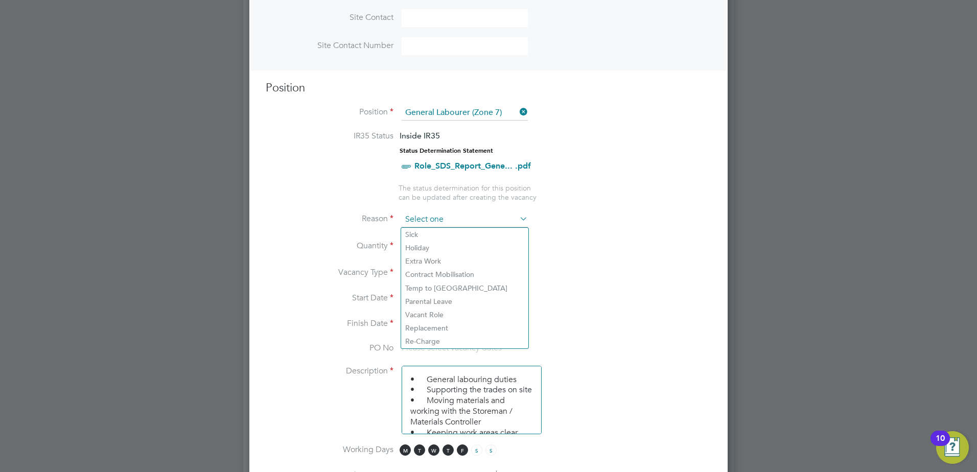
click at [435, 219] on input at bounding box center [464, 219] width 126 height 15
click at [428, 250] on li "Holiday" at bounding box center [464, 247] width 127 height 13
type input "Holiday"
click at [410, 247] on input at bounding box center [412, 246] width 23 height 18
type input "1"
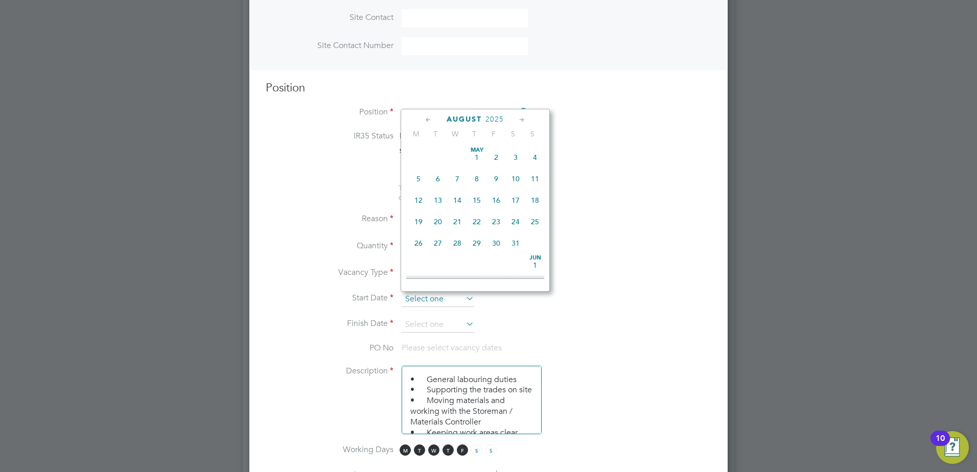
click at [449, 297] on input at bounding box center [437, 299] width 73 height 15
click at [440, 176] on span "19" at bounding box center [437, 168] width 19 height 19
type input "[DATE]"
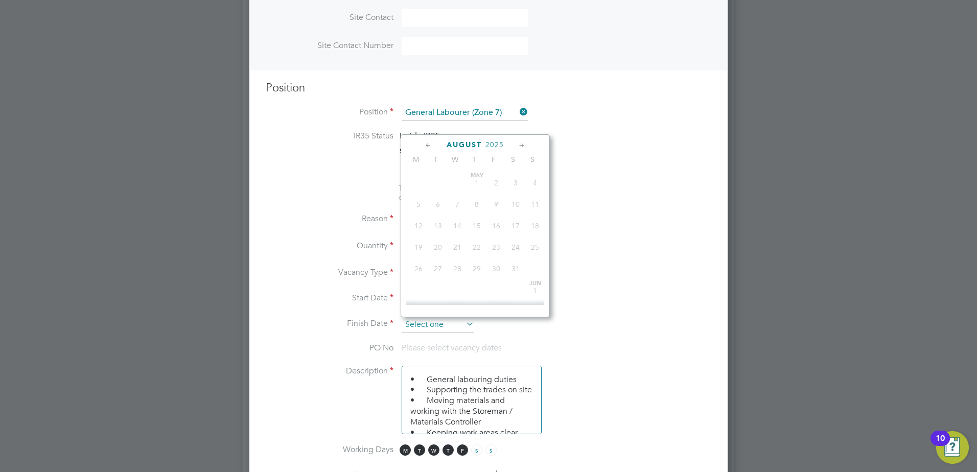
click at [420, 319] on input at bounding box center [437, 324] width 73 height 15
click at [540, 225] on span "31" at bounding box center [534, 215] width 19 height 19
type input "[DATE]"
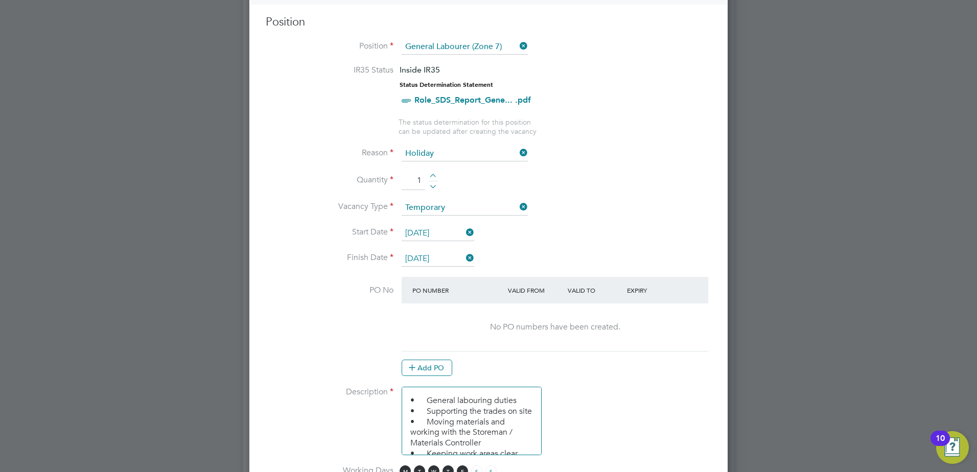
scroll to position [409, 0]
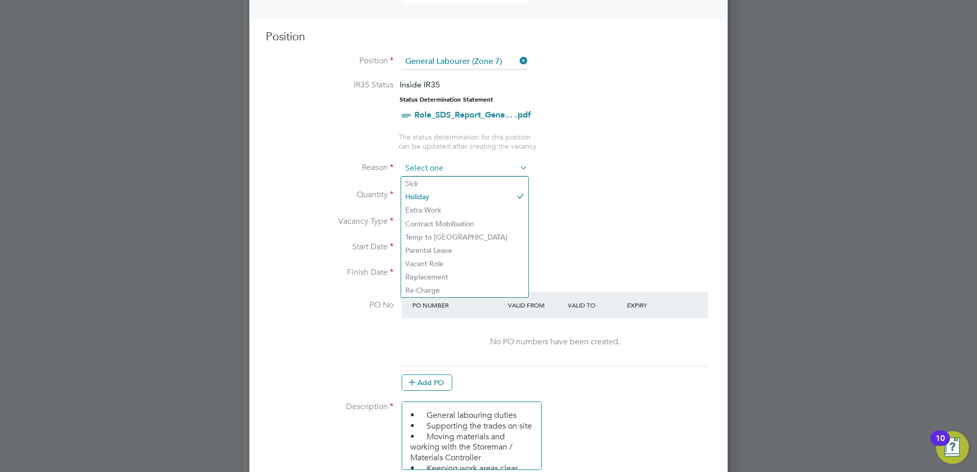
click at [439, 167] on input at bounding box center [464, 168] width 126 height 15
click at [425, 184] on li "Sick" at bounding box center [464, 183] width 127 height 13
type input "Sick"
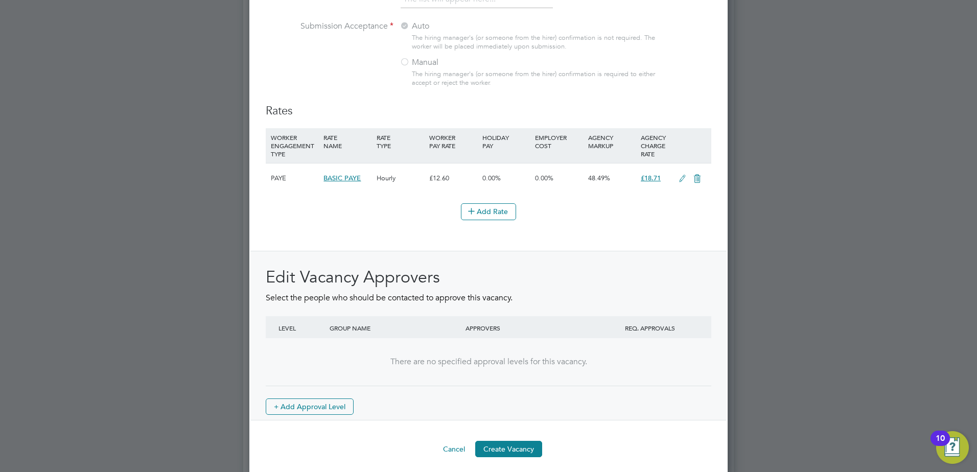
scroll to position [1127, 0]
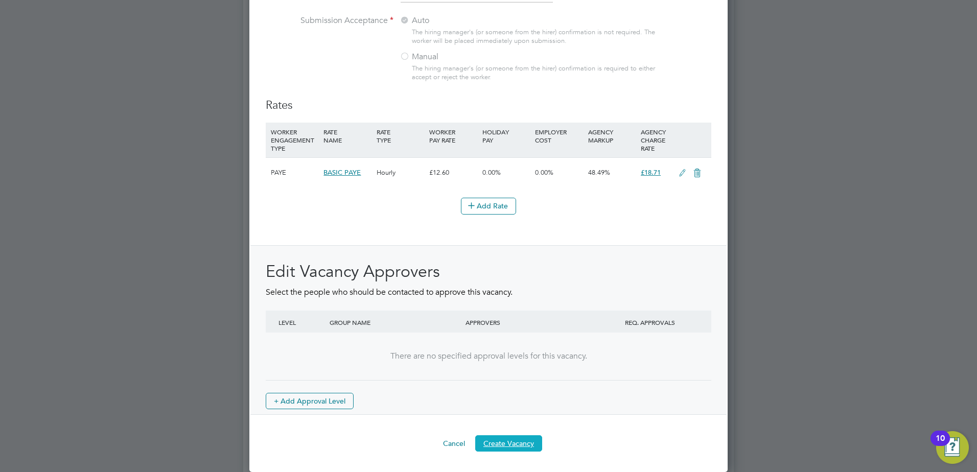
click at [509, 442] on button "Create Vacancy" at bounding box center [508, 443] width 67 height 16
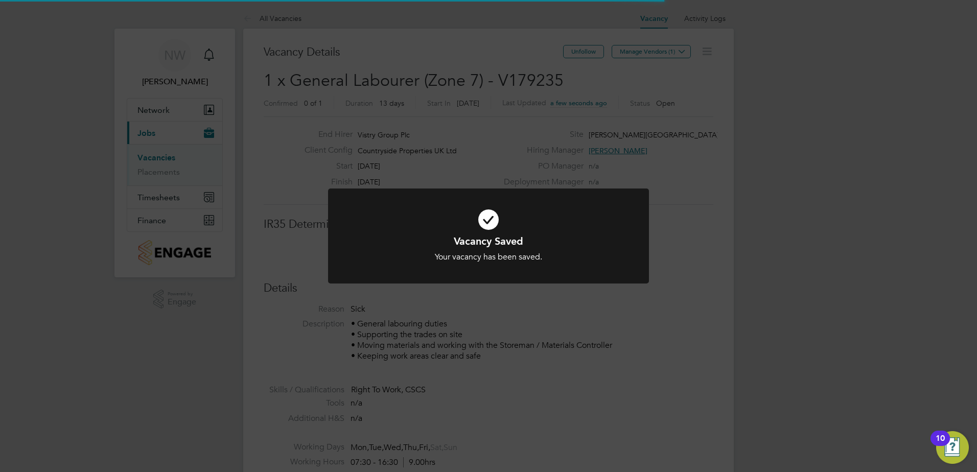
scroll to position [5, 5]
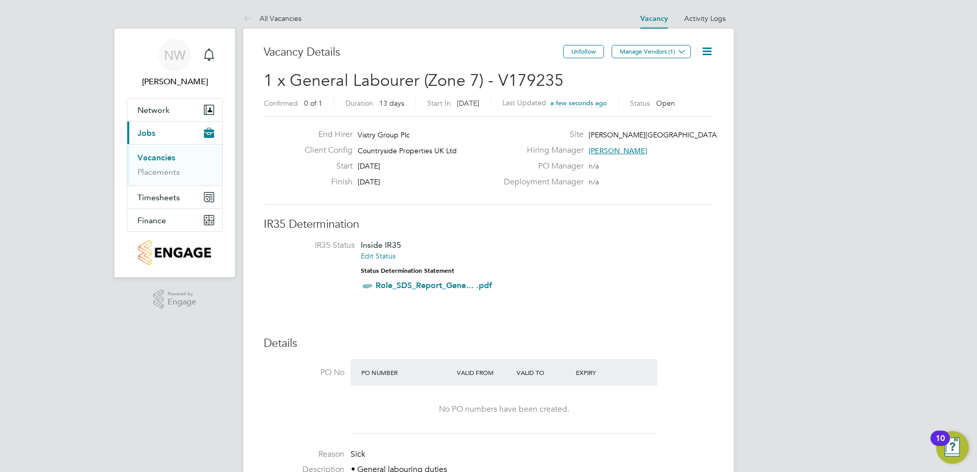
click at [671, 54] on div "Vacancy Saved Your vacancy has been saved. Cancel Okay" at bounding box center [488, 236] width 977 height 472
click at [682, 54] on icon at bounding box center [682, 51] width 8 height 8
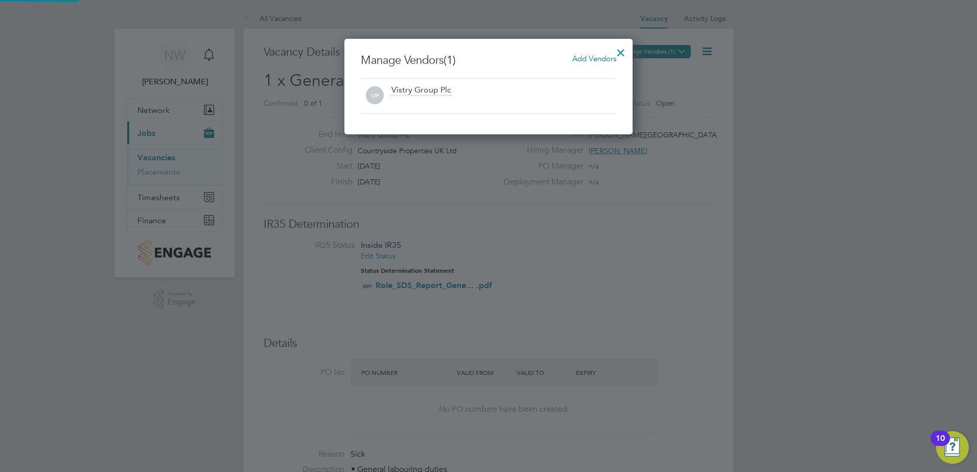
scroll to position [96, 289]
click at [623, 54] on div at bounding box center [620, 50] width 18 height 18
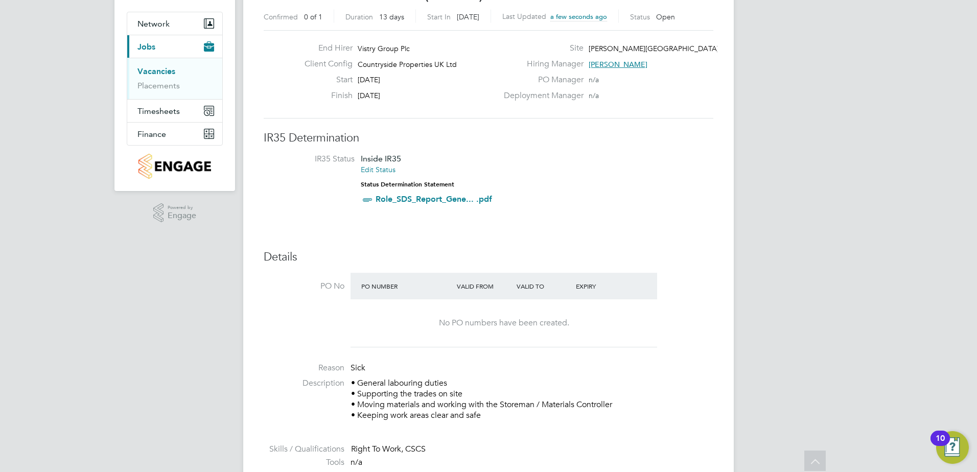
scroll to position [0, 0]
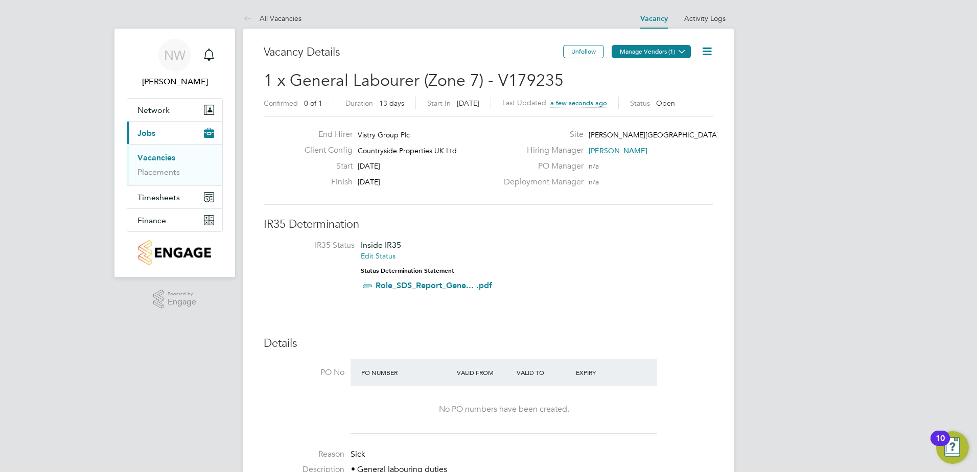
click at [678, 51] on icon at bounding box center [682, 51] width 8 height 8
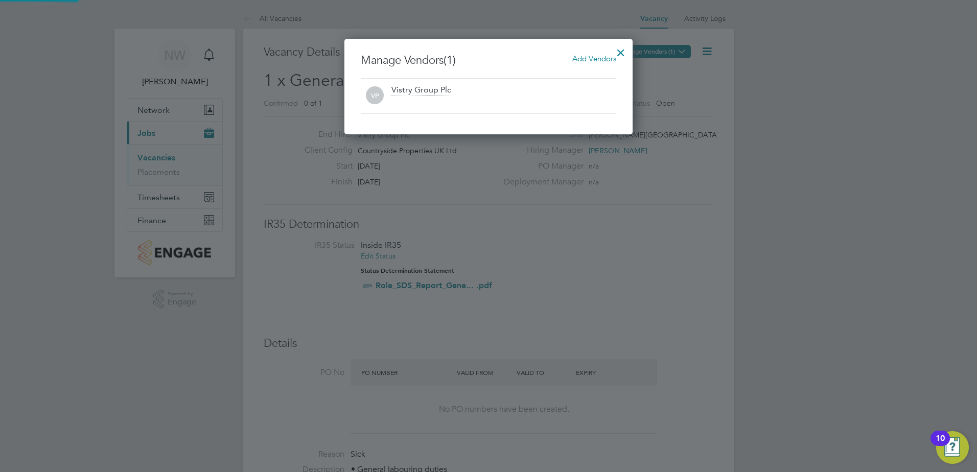
scroll to position [96, 289]
click at [585, 58] on span "Add Vendors" at bounding box center [594, 59] width 44 height 10
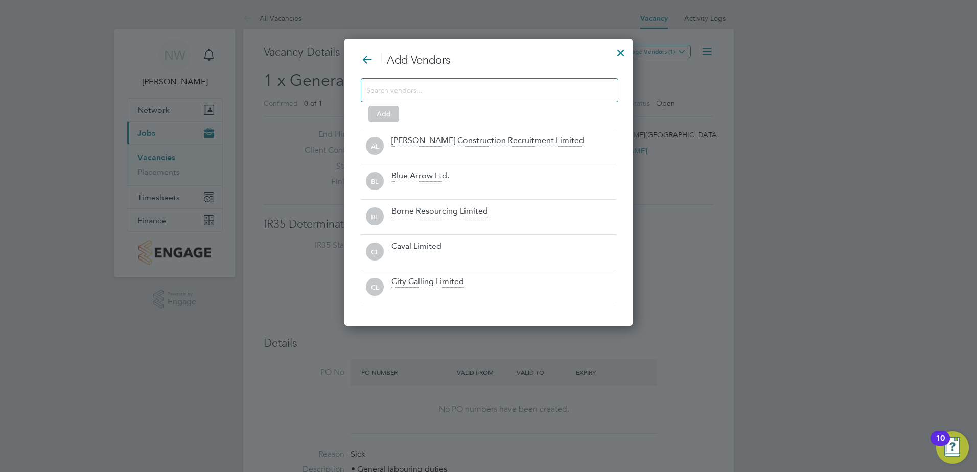
scroll to position [288, 289]
click at [476, 91] on input at bounding box center [481, 89] width 230 height 13
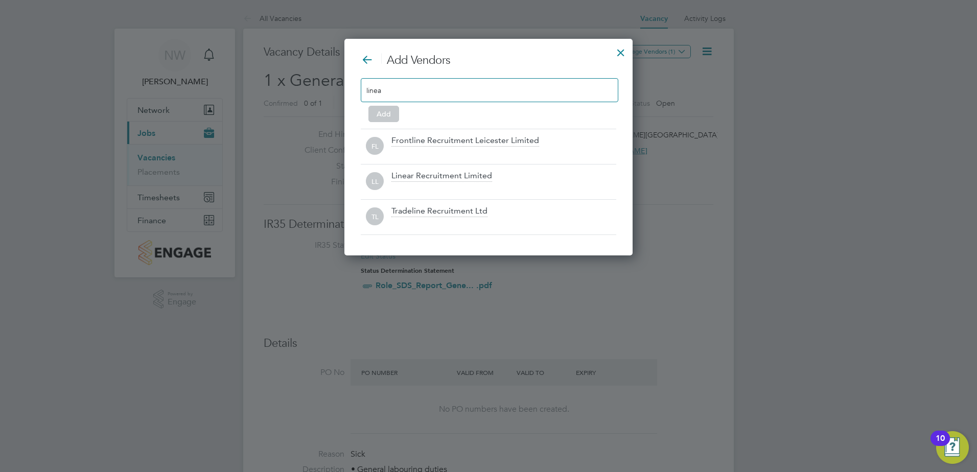
scroll to position [147, 289]
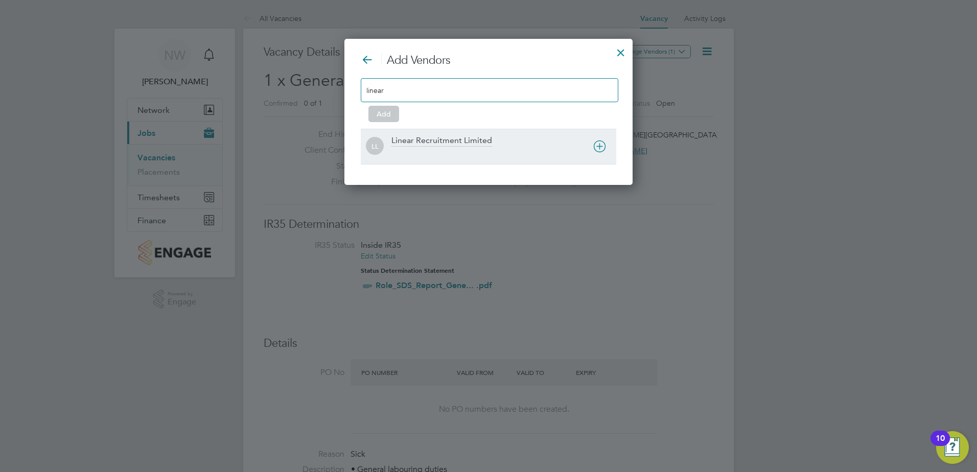
type input "linear"
click at [452, 140] on div "Linear Recruitment Limited" at bounding box center [441, 140] width 101 height 11
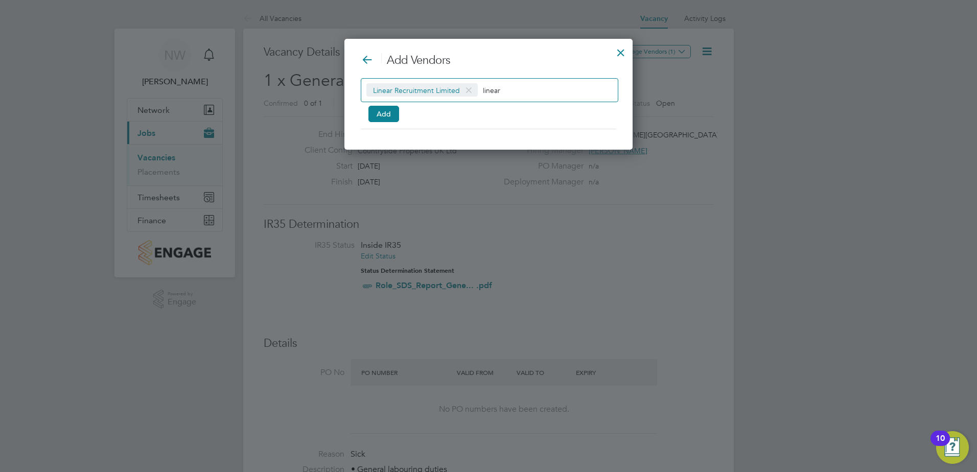
scroll to position [111, 289]
click at [382, 115] on button "Add" at bounding box center [383, 114] width 31 height 16
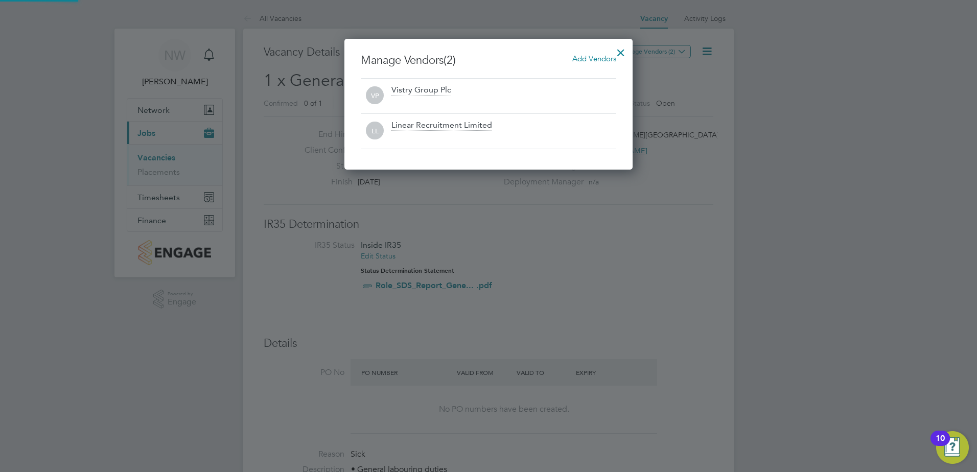
scroll to position [131, 289]
click at [617, 52] on div at bounding box center [620, 50] width 18 height 18
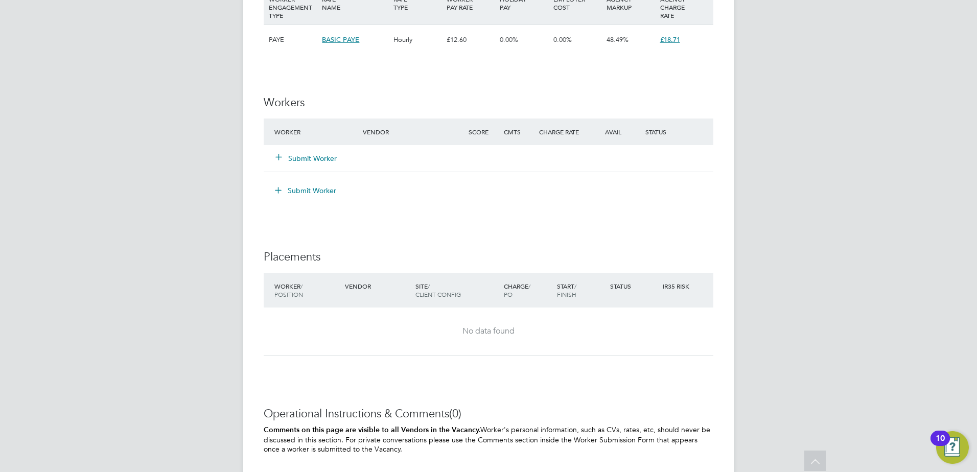
scroll to position [911, 0]
